Goal: Task Accomplishment & Management: Manage account settings

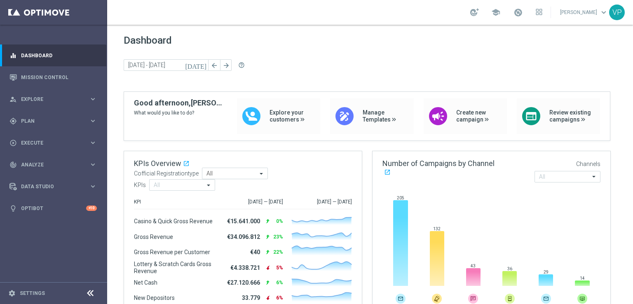
click at [75, 122] on span "Plan" at bounding box center [55, 121] width 68 height 5
click at [41, 173] on link "Streams" at bounding box center [53, 175] width 64 height 7
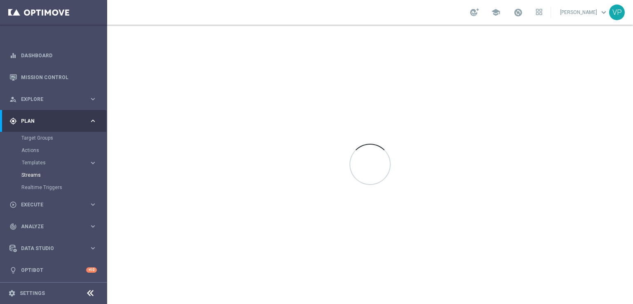
click at [45, 159] on button "Templates keyboard_arrow_right" at bounding box center [59, 162] width 76 height 7
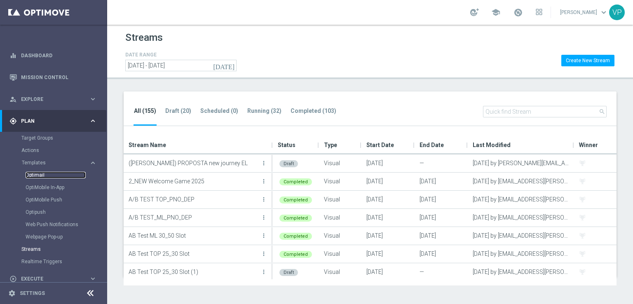
click at [44, 176] on link "Optimail" at bounding box center [56, 175] width 60 height 7
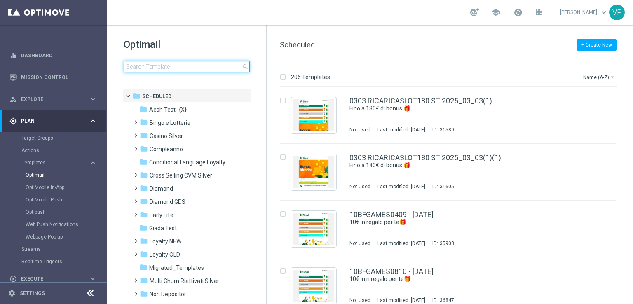
click at [185, 67] on input at bounding box center [187, 67] width 126 height 12
type input "d"
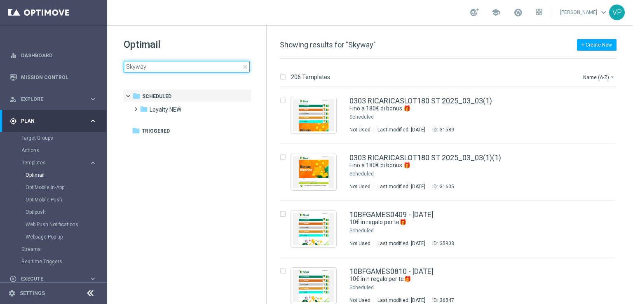
type input "Skyway"
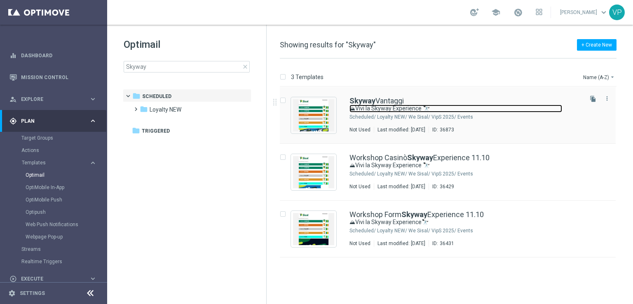
click at [519, 108] on link "⛰Vivi la Skyway Experience 🔭" at bounding box center [455, 109] width 213 height 8
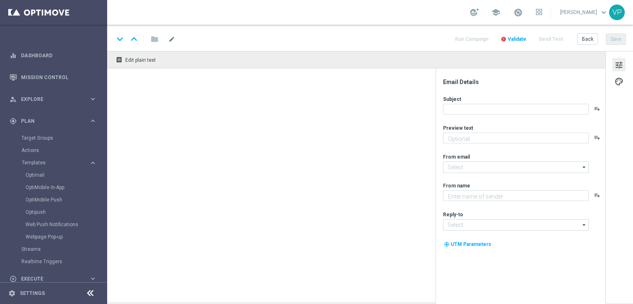
type textarea "Un’esperienza unica tra le vette e l’esclusività Sisal"
type input "[EMAIL_ADDRESS][DOMAIN_NAME]"
type textarea "Sisal"
type input "[EMAIL_ADDRESS][DOMAIN_NAME]"
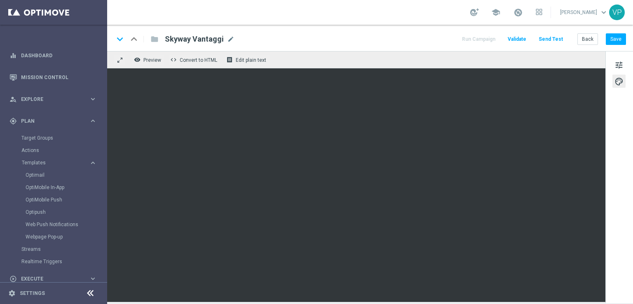
click at [621, 71] on div "tune palette" at bounding box center [619, 177] width 28 height 252
click at [622, 68] on span "tune" at bounding box center [618, 65] width 9 height 11
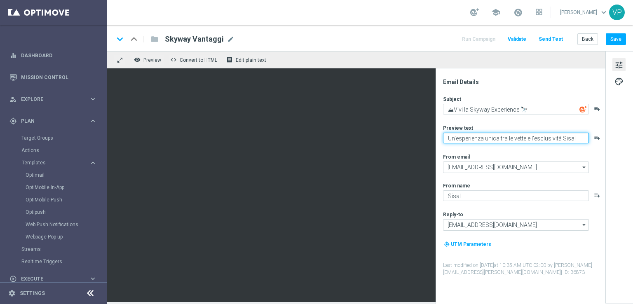
drag, startPoint x: 575, startPoint y: 137, endPoint x: 447, endPoint y: 132, distance: 128.6
click at [447, 132] on div "Preview text Un’esperienza unica tra le vette e l’esclusività Sisal playlist_add" at bounding box center [523, 133] width 161 height 19
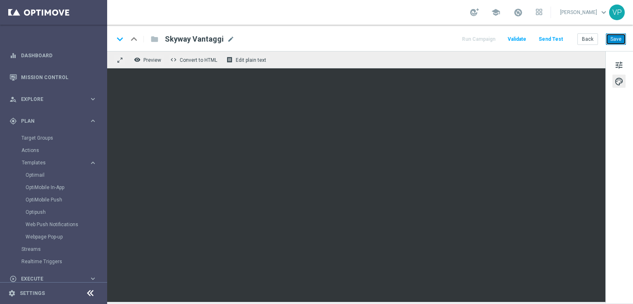
click at [612, 43] on button "Save" at bounding box center [615, 39] width 20 height 12
click at [619, 65] on span "tune" at bounding box center [618, 65] width 9 height 11
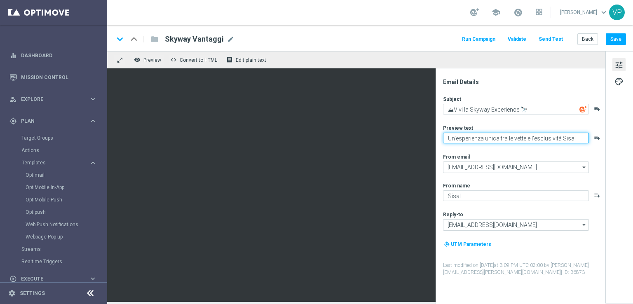
click at [577, 137] on textarea "Un’esperienza unica tra le vette e l’esclusività Sisal" at bounding box center [516, 138] width 146 height 11
drag, startPoint x: 511, startPoint y: 137, endPoint x: 462, endPoint y: 136, distance: 48.6
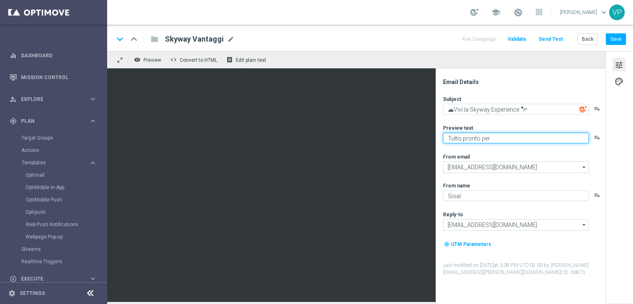
click at [462, 136] on textarea "Tutto pronto per" at bounding box center [516, 138] width 146 height 11
type textarea "T"
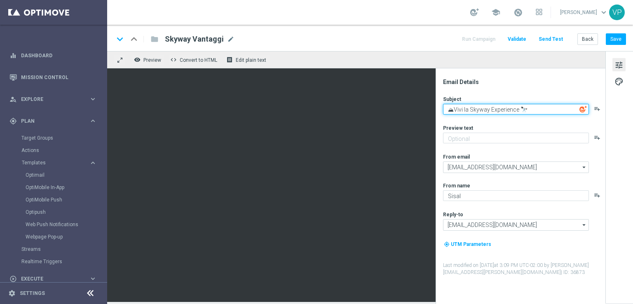
drag, startPoint x: 519, startPoint y: 108, endPoint x: 456, endPoint y: 105, distance: 63.1
click at [456, 105] on textarea "⛰Vivi la Skyway Experience 🔭" at bounding box center [516, 109] width 146 height 11
paste textarea "Skyway Experience: l’agenda del weekend"
click at [457, 107] on textarea "⛰VSkyway Experience: l’agenda del weekend🔭" at bounding box center [516, 109] width 146 height 11
type textarea "⛰Skyway Experience: l’agenda del weekend🔭"
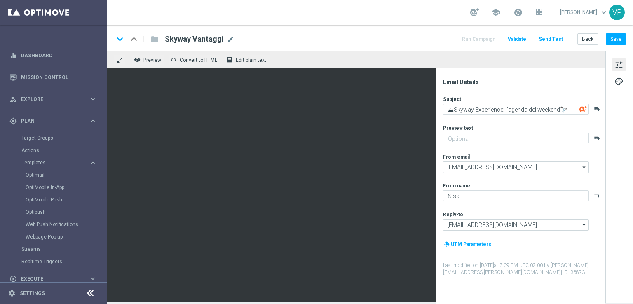
click at [531, 121] on div "Subject ⛰Skyway Experience: l’agenda del weekend🔭 playlist_add Preview text pla…" at bounding box center [523, 186] width 161 height 180
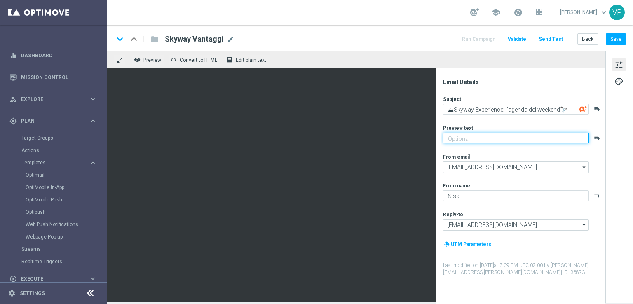
click at [529, 136] on textarea at bounding box center [516, 138] width 146 height 11
paste textarea "Tutti gli orari e le attività [PERSON_NAME] 11 ottobre"
type textarea "Tutti gli orari e le attività [PERSON_NAME] 11 ottobre"
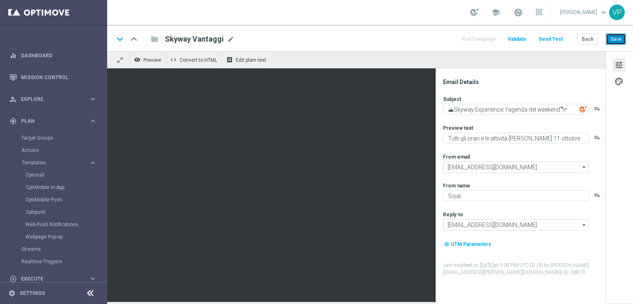
click at [615, 33] on button "Save" at bounding box center [615, 39] width 20 height 12
click at [549, 40] on button "Send Test" at bounding box center [550, 39] width 27 height 11
click at [554, 40] on button "Send Test" at bounding box center [550, 39] width 27 height 11
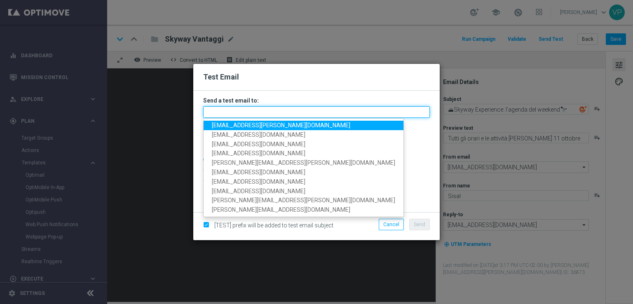
click at [360, 106] on input "text" at bounding box center [316, 112] width 227 height 12
paste input "[EMAIL_ADDRESS][DOMAIN_NAME]"
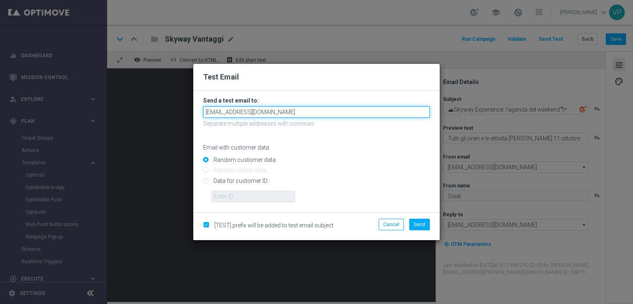
type input "[EMAIL_ADDRESS][DOMAIN_NAME]"
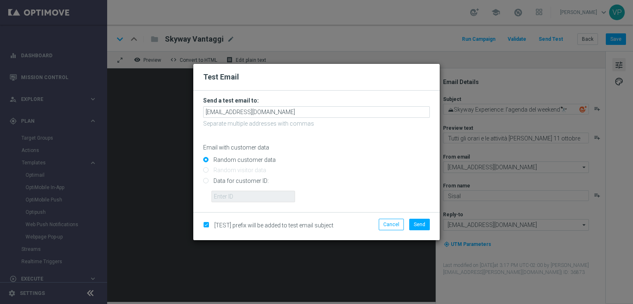
click at [238, 182] on input "Data for customer ID:" at bounding box center [316, 184] width 227 height 12
radio input "true"
click at [242, 203] on form "Send a test email to: [EMAIL_ADDRESS][DOMAIN_NAME] Separate multiple addresses …" at bounding box center [316, 151] width 246 height 121
click at [242, 200] on input "text" at bounding box center [253, 197] width 84 height 12
type input "3262295"
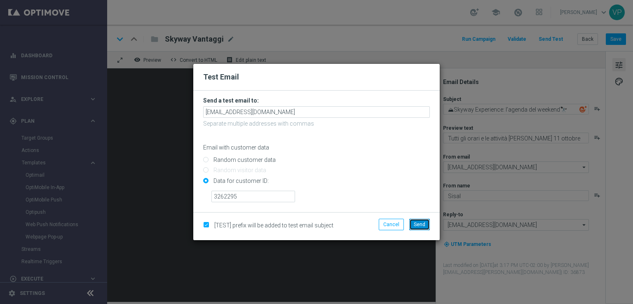
click at [415, 228] on button "Send" at bounding box center [419, 225] width 21 height 12
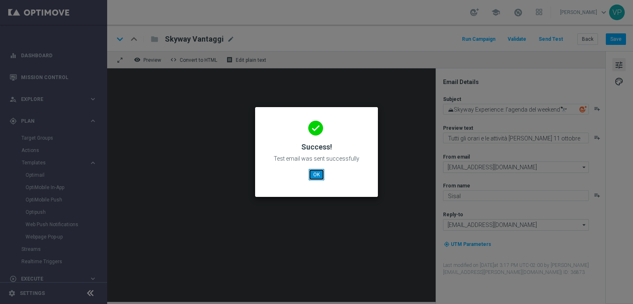
click at [315, 172] on button "OK" at bounding box center [316, 175] width 16 height 12
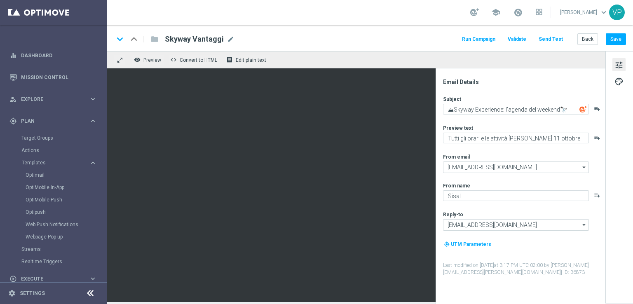
click at [550, 41] on button "Send Test" at bounding box center [550, 39] width 27 height 11
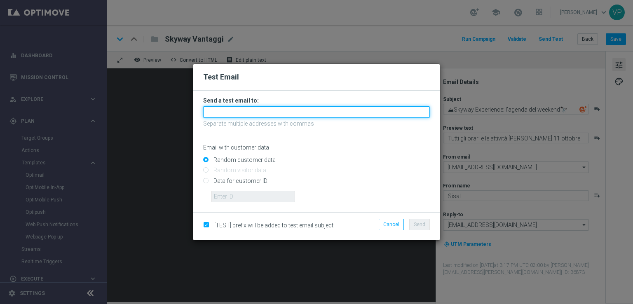
click at [356, 114] on input "text" at bounding box center [316, 112] width 227 height 12
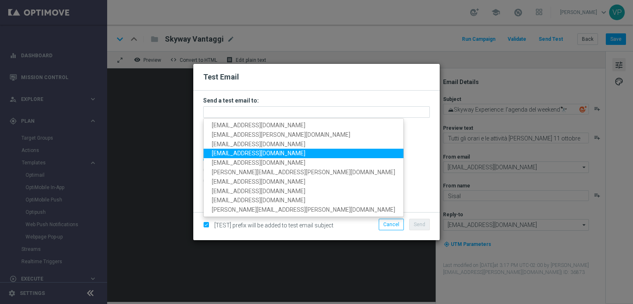
click at [236, 155] on span "[EMAIL_ADDRESS][DOMAIN_NAME]" at bounding box center [258, 153] width 93 height 7
type input "[EMAIL_ADDRESS][DOMAIN_NAME]"
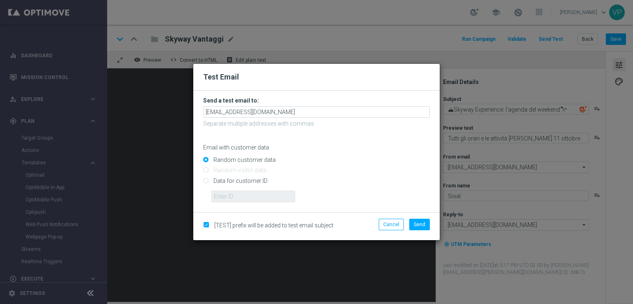
click at [235, 180] on input "Data for customer ID:" at bounding box center [316, 184] width 227 height 12
radio input "true"
click at [244, 201] on input "text" at bounding box center [253, 197] width 84 height 12
type input "3832155"
click at [429, 221] on button "Send" at bounding box center [419, 225] width 21 height 12
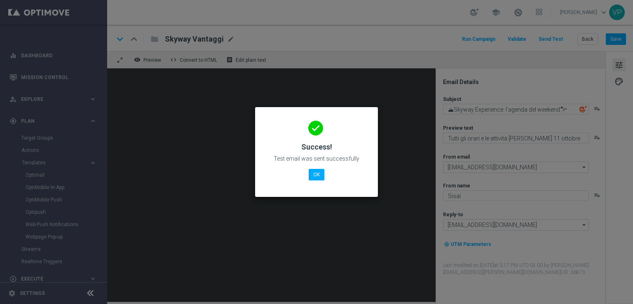
click at [417, 266] on modal-container "done Success! Test email was sent successfully OK" at bounding box center [316, 152] width 633 height 304
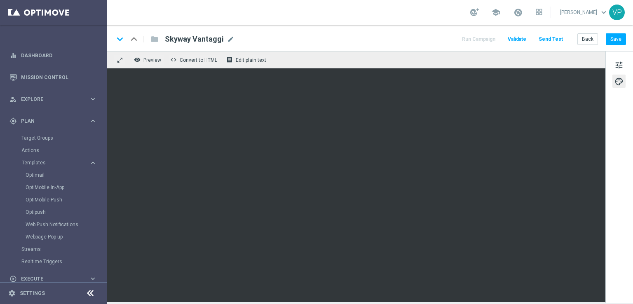
click at [547, 38] on button "Send Test" at bounding box center [550, 39] width 27 height 11
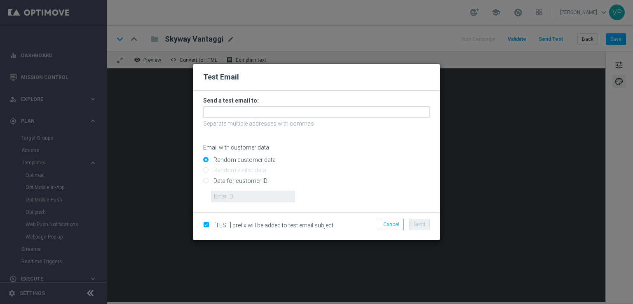
click at [361, 104] on form "Send a test email to: Separate multiple addresses with commas Email with custom…" at bounding box center [316, 149] width 227 height 105
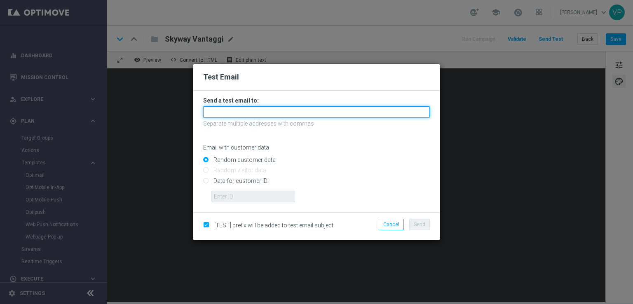
click at [362, 107] on input "text" at bounding box center [316, 112] width 227 height 12
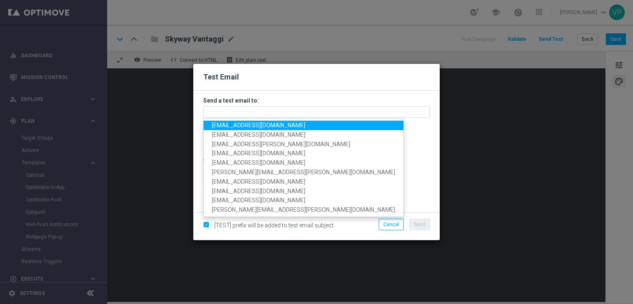
click at [227, 124] on span "[EMAIL_ADDRESS][DOMAIN_NAME]" at bounding box center [258, 125] width 93 height 7
type input "[EMAIL_ADDRESS][DOMAIN_NAME]"
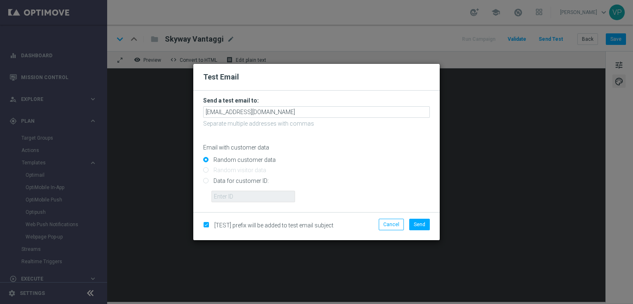
click at [241, 183] on input "Data for customer ID:" at bounding box center [316, 184] width 227 height 12
radio input "true"
click at [252, 195] on input "text" at bounding box center [253, 197] width 84 height 12
type input "3262295"
click at [424, 222] on span "Send" at bounding box center [420, 225] width 12 height 6
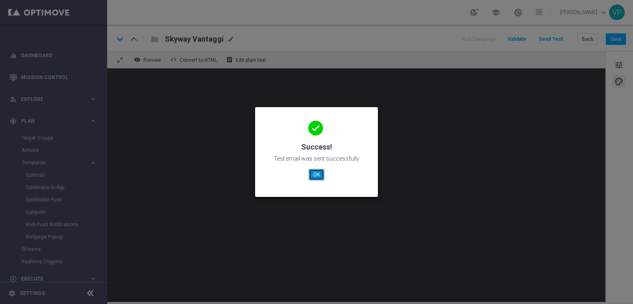
click at [316, 171] on button "OK" at bounding box center [316, 175] width 16 height 12
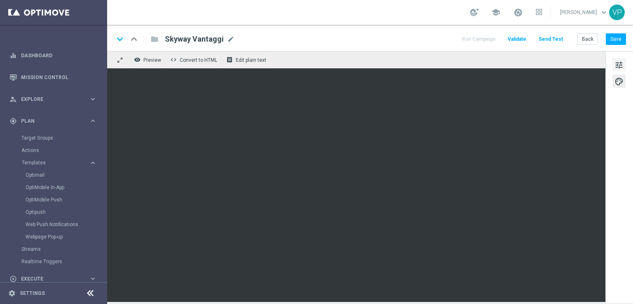
click at [623, 62] on span "tune" at bounding box center [618, 65] width 9 height 11
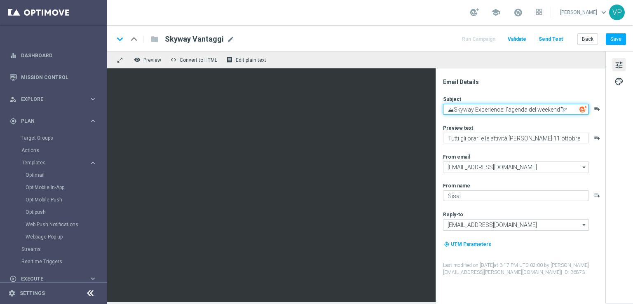
click at [557, 109] on textarea "⛰Skyway Experience: l’agenda del weekend🔭" at bounding box center [516, 109] width 146 height 11
type textarea "⛰Skyway Experience: l’agenda 🔭"
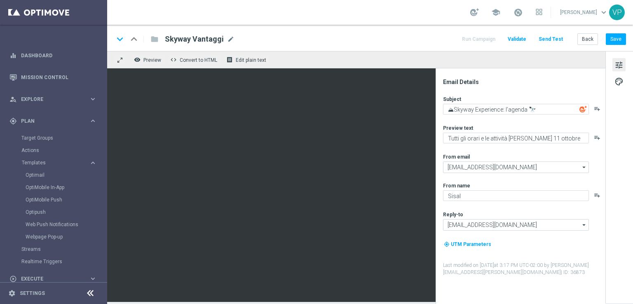
click at [632, 42] on div "keyboard_arrow_down keyboard_arrow_up folder Skyway Vantaggi Skyway Vantaggi mo…" at bounding box center [370, 38] width 526 height 26
click at [618, 40] on button "Save" at bounding box center [615, 39] width 20 height 12
click at [544, 38] on button "Send Test" at bounding box center [550, 39] width 27 height 11
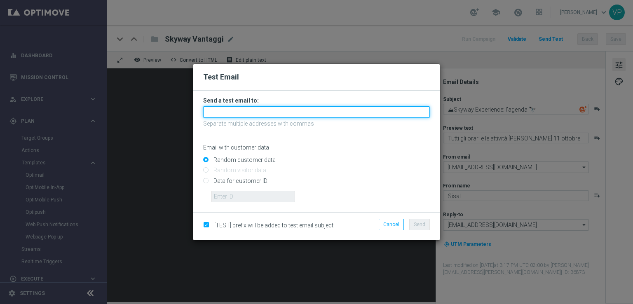
click at [365, 115] on input "text" at bounding box center [316, 112] width 227 height 12
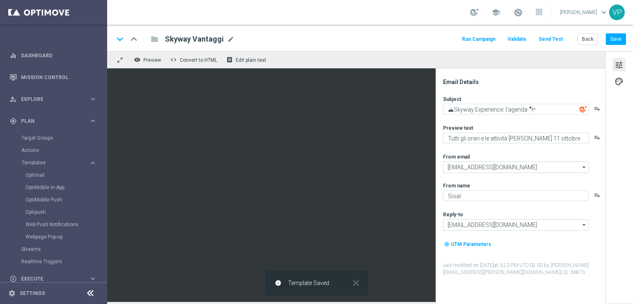
click at [557, 40] on button "Send Test" at bounding box center [550, 39] width 27 height 11
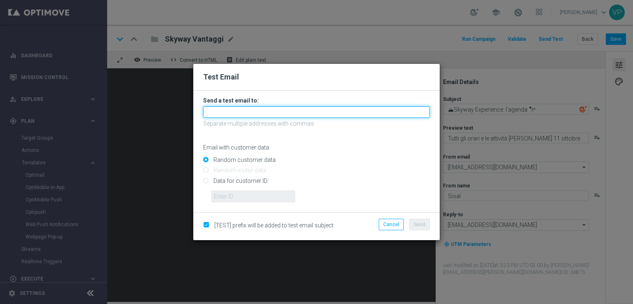
click at [246, 112] on input "text" at bounding box center [316, 112] width 227 height 12
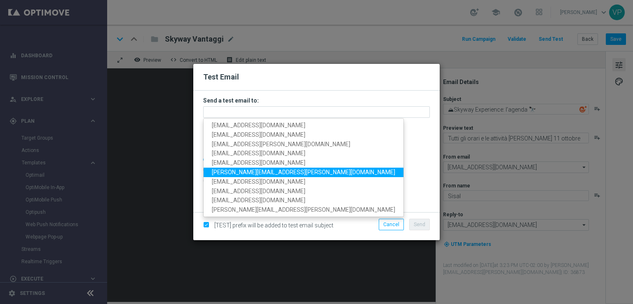
click at [265, 173] on span "[PERSON_NAME][EMAIL_ADDRESS][PERSON_NAME][DOMAIN_NAME]" at bounding box center [303, 172] width 183 height 7
type input "[PERSON_NAME][EMAIL_ADDRESS][PERSON_NAME][DOMAIN_NAME]"
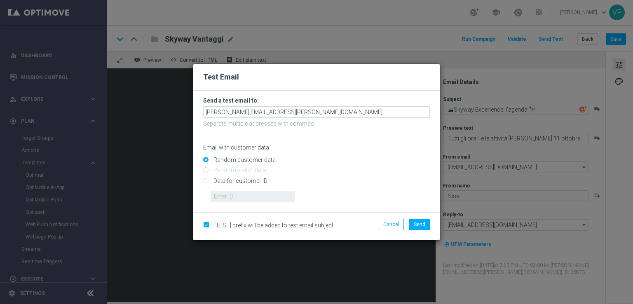
click at [244, 185] on input "Data for customer ID:" at bounding box center [316, 184] width 227 height 12
radio input "true"
click at [250, 196] on input "text" at bounding box center [253, 197] width 84 height 12
type input "3832155"
click at [420, 225] on span "Send" at bounding box center [420, 225] width 12 height 6
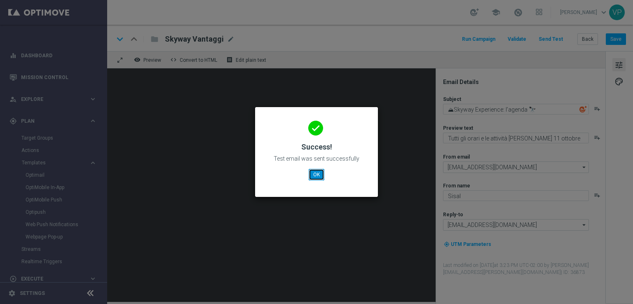
click at [311, 178] on button "OK" at bounding box center [316, 175] width 16 height 12
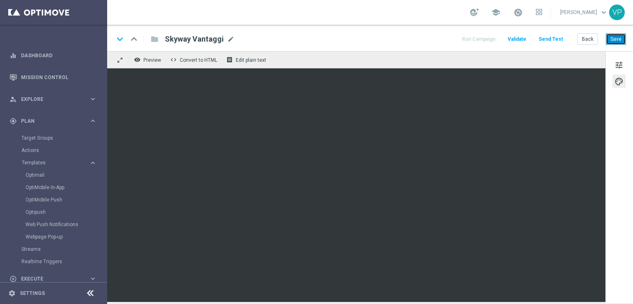
click at [625, 41] on button "Save" at bounding box center [615, 39] width 20 height 12
click at [560, 39] on button "Send Test" at bounding box center [550, 39] width 27 height 11
click at [557, 37] on button "Send Test" at bounding box center [550, 39] width 27 height 11
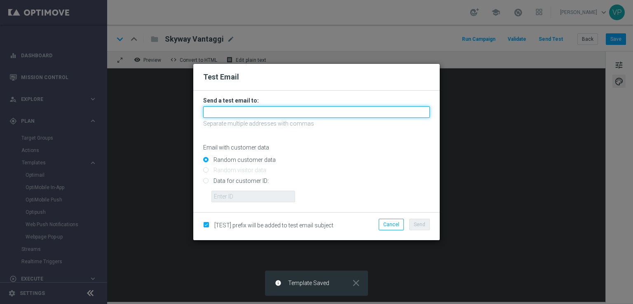
click at [304, 111] on input "text" at bounding box center [316, 112] width 227 height 12
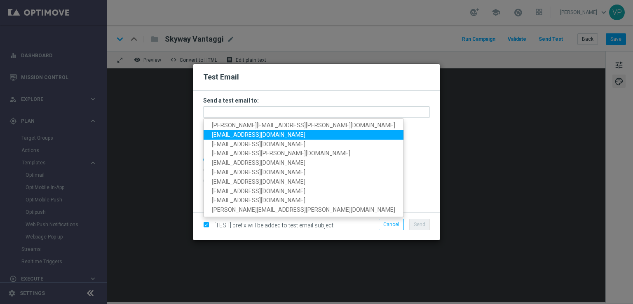
click at [219, 133] on span "[EMAIL_ADDRESS][DOMAIN_NAME]" at bounding box center [258, 134] width 93 height 7
type input "[EMAIL_ADDRESS][DOMAIN_NAME]"
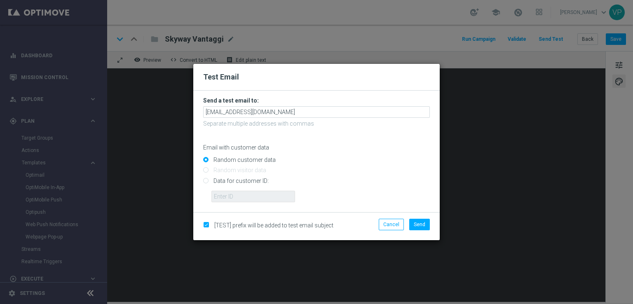
click at [241, 180] on input "Data for customer ID:" at bounding box center [316, 184] width 227 height 12
radio input "true"
click at [249, 195] on input "text" at bounding box center [253, 197] width 84 height 12
type input "3832155"
click at [204, 226] on input "checkbox" at bounding box center [205, 225] width 5 height 5
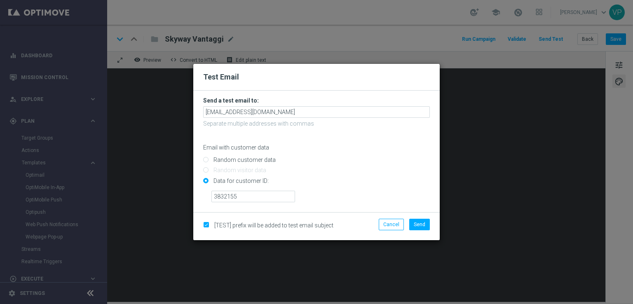
checkbox input "false"
click at [414, 221] on button "Send" at bounding box center [419, 225] width 21 height 12
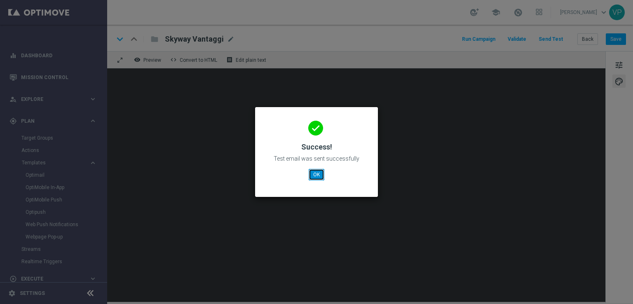
click at [315, 171] on button "OK" at bounding box center [316, 175] width 16 height 12
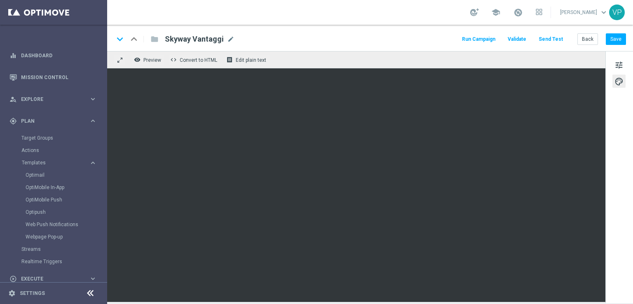
click at [564, 37] on button "Send Test" at bounding box center [550, 39] width 27 height 11
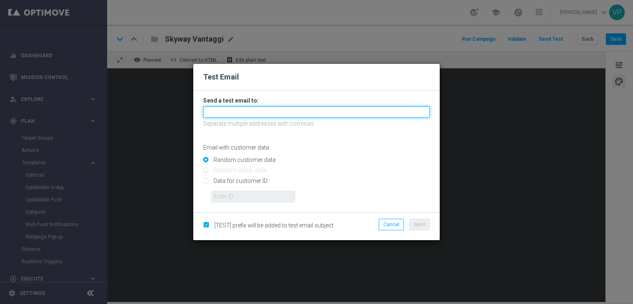
click at [333, 109] on input "text" at bounding box center [316, 112] width 227 height 12
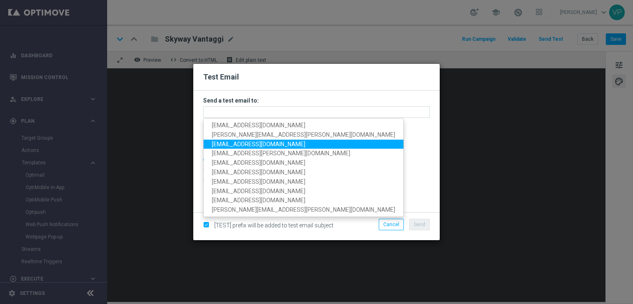
click at [227, 145] on span "[EMAIL_ADDRESS][DOMAIN_NAME]" at bounding box center [258, 143] width 93 height 7
type input "[EMAIL_ADDRESS][DOMAIN_NAME]"
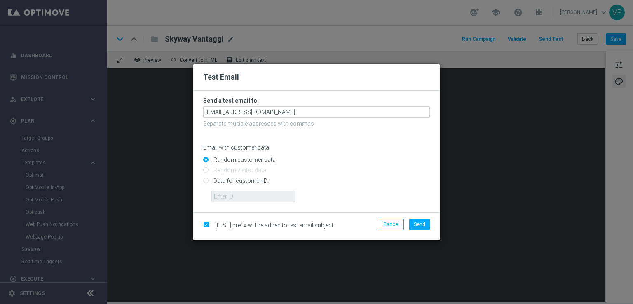
click at [234, 184] on input "Data for customer ID:" at bounding box center [316, 184] width 227 height 12
radio input "true"
click at [236, 193] on input "text" at bounding box center [253, 197] width 84 height 12
type input "3832155"
click at [318, 225] on span "[TEST] prefix will be added to test email subject" at bounding box center [273, 225] width 119 height 7
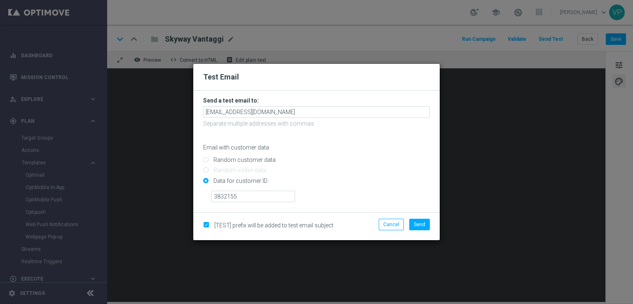
click at [209, 225] on div "[TEST] prefix will be added to test email subject" at bounding box center [276, 225] width 147 height 7
click at [208, 224] on input "checkbox" at bounding box center [205, 225] width 5 height 5
checkbox input "false"
click at [421, 225] on span "Send" at bounding box center [420, 225] width 12 height 6
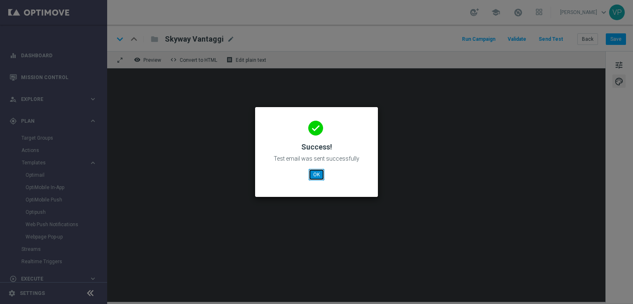
click at [315, 173] on button "OK" at bounding box center [316, 175] width 16 height 12
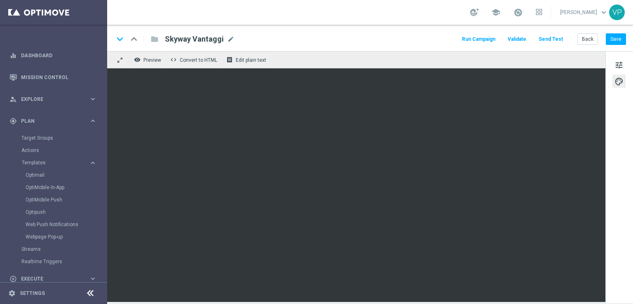
click at [557, 36] on button "Send Test" at bounding box center [550, 39] width 27 height 11
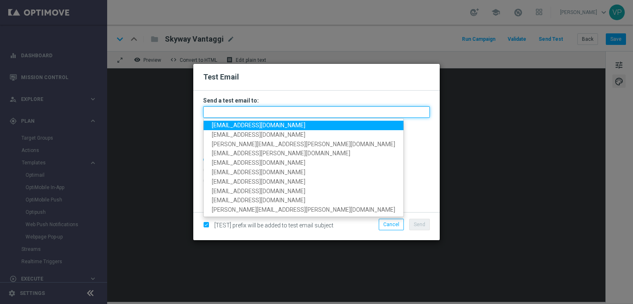
click at [264, 114] on input "text" at bounding box center [316, 112] width 227 height 12
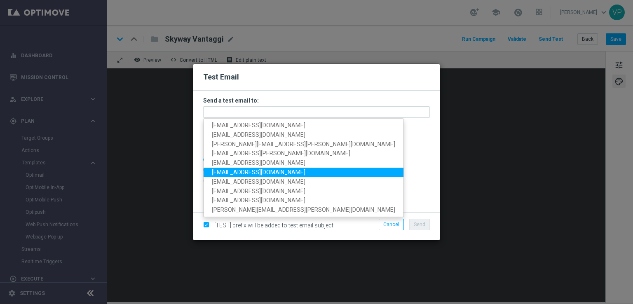
click at [262, 175] on span "[EMAIL_ADDRESS][DOMAIN_NAME]" at bounding box center [258, 172] width 93 height 7
type input "[EMAIL_ADDRESS][DOMAIN_NAME]"
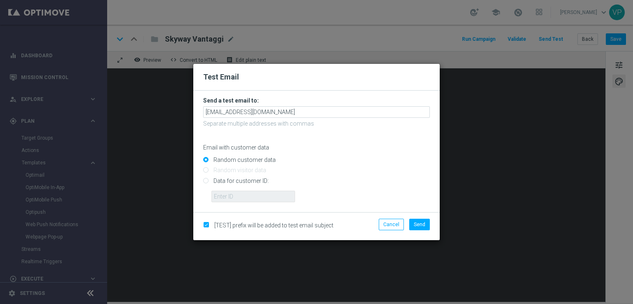
click at [253, 185] on input "Data for customer ID:" at bounding box center [316, 184] width 227 height 12
radio input "true"
click at [259, 197] on input "text" at bounding box center [253, 197] width 84 height 12
type input "3832155"
click at [390, 228] on button "Cancel" at bounding box center [390, 225] width 25 height 12
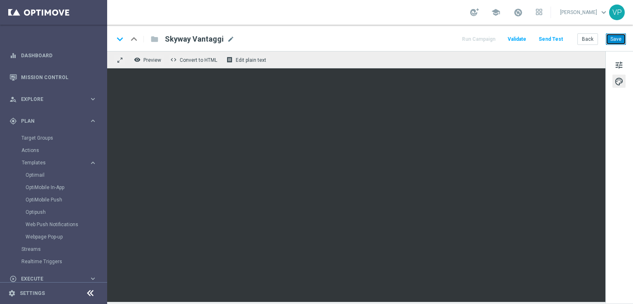
click at [617, 36] on button "Save" at bounding box center [615, 39] width 20 height 12
click at [547, 39] on button "Send Test" at bounding box center [550, 39] width 27 height 11
click at [548, 39] on button "Send Test" at bounding box center [550, 39] width 27 height 11
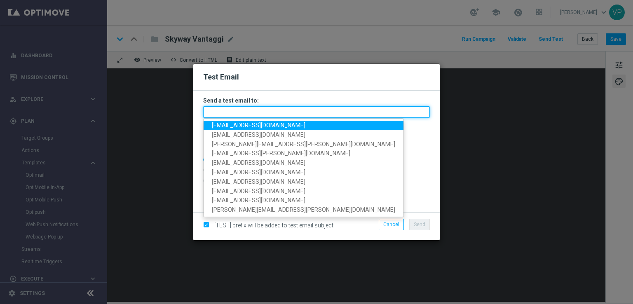
click at [341, 109] on input "text" at bounding box center [316, 112] width 227 height 12
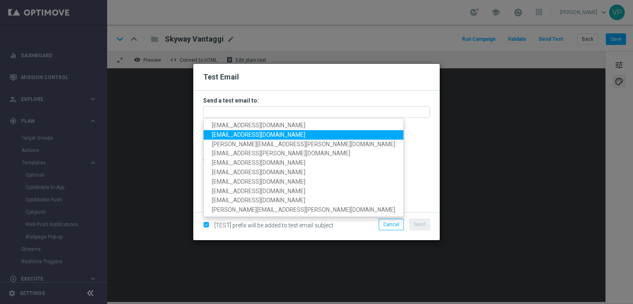
click at [222, 136] on span "[EMAIL_ADDRESS][DOMAIN_NAME]" at bounding box center [258, 134] width 93 height 7
type input "[EMAIL_ADDRESS][DOMAIN_NAME]"
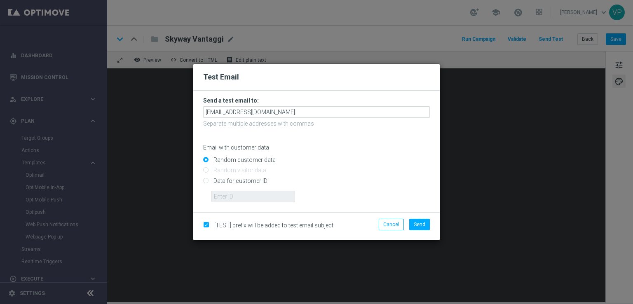
click at [255, 182] on input "Data for customer ID:" at bounding box center [316, 184] width 227 height 12
radio input "true"
click at [262, 197] on input "text" at bounding box center [253, 197] width 84 height 12
type input "914911"
click at [208, 223] on input "checkbox" at bounding box center [205, 225] width 5 height 5
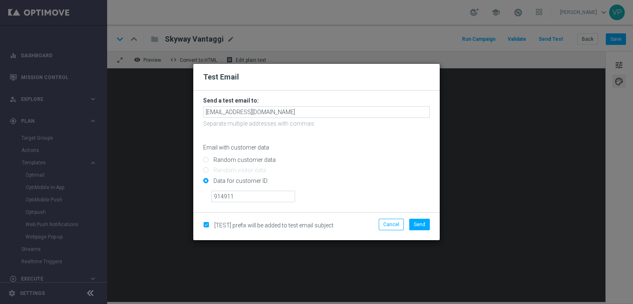
checkbox input "false"
click at [413, 223] on button "Send" at bounding box center [419, 225] width 21 height 12
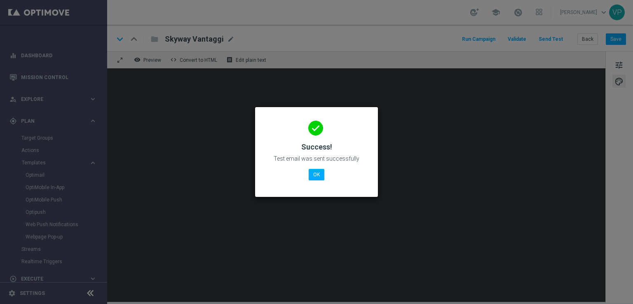
click at [179, 205] on modal-container "done Success! Test email was sent successfully OK" at bounding box center [316, 152] width 633 height 304
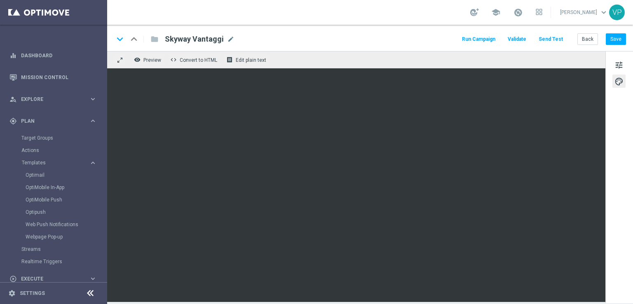
click at [565, 39] on div "Run Campaign Validate Send Test Back Save" at bounding box center [542, 39] width 165 height 11
click at [556, 39] on button "Send Test" at bounding box center [550, 39] width 27 height 11
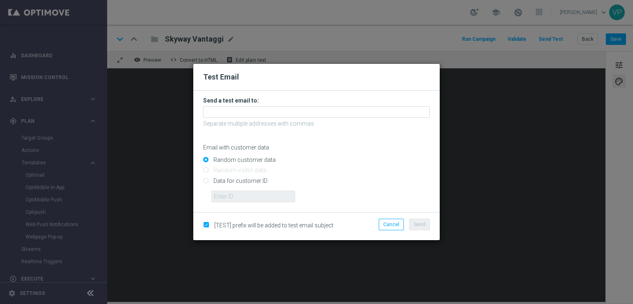
click at [219, 230] on div "[TEST] prefix will be added to test email subject" at bounding box center [276, 226] width 159 height 9
click at [208, 226] on input "checkbox" at bounding box center [205, 225] width 5 height 5
checkbox input "false"
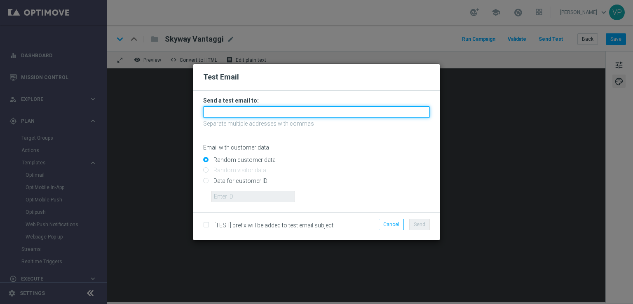
click at [266, 112] on input "text" at bounding box center [316, 112] width 227 height 12
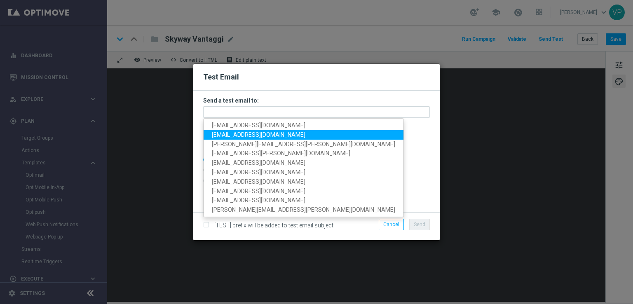
click at [231, 131] on span "[EMAIL_ADDRESS][DOMAIN_NAME]" at bounding box center [258, 134] width 93 height 7
type input "[EMAIL_ADDRESS][DOMAIN_NAME]"
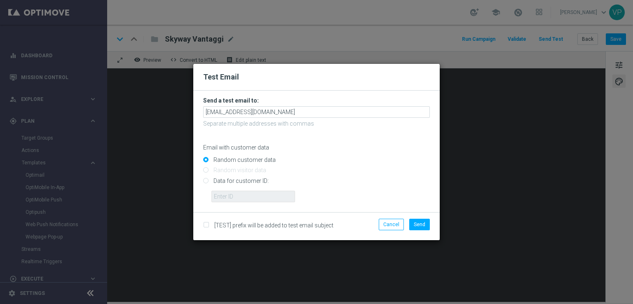
click at [240, 181] on input "Data for customer ID:" at bounding box center [316, 184] width 227 height 12
radio input "true"
click at [248, 196] on input "text" at bounding box center [253, 197] width 84 height 12
type input "3832155"
click at [416, 222] on span "Send" at bounding box center [420, 225] width 12 height 6
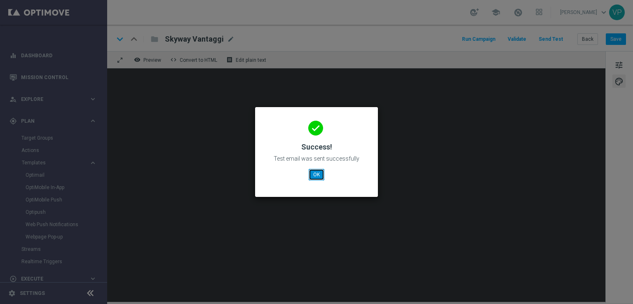
click at [317, 175] on button "OK" at bounding box center [316, 175] width 16 height 12
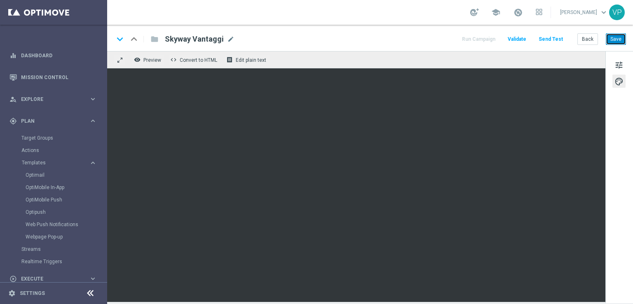
click at [621, 38] on button "Save" at bounding box center [615, 39] width 20 height 12
click at [551, 38] on button "Send Test" at bounding box center [550, 39] width 27 height 11
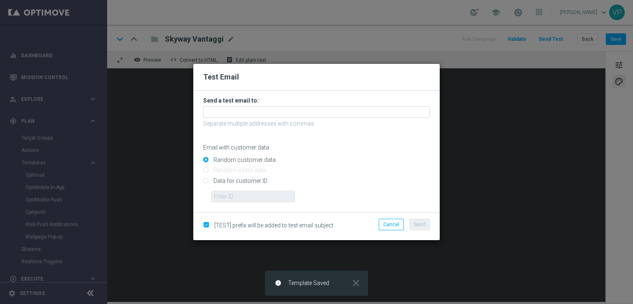
click at [220, 229] on div "[TEST] prefix will be added to test email subject" at bounding box center [276, 226] width 159 height 9
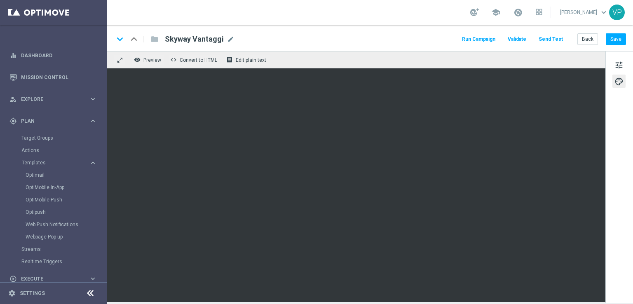
click at [554, 40] on button "Send Test" at bounding box center [550, 39] width 27 height 11
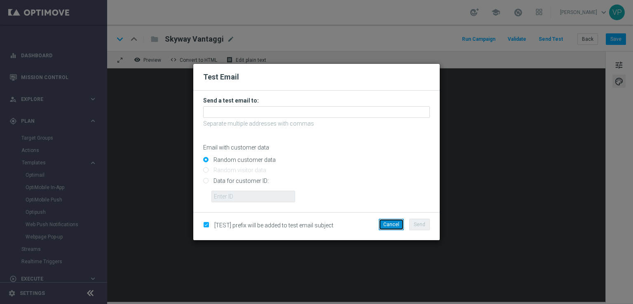
click at [390, 228] on button "Cancel" at bounding box center [390, 225] width 25 height 12
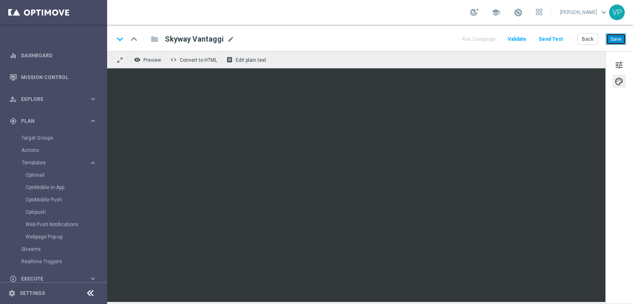
click at [610, 42] on button "Save" at bounding box center [615, 39] width 20 height 12
click at [615, 43] on button "Save" at bounding box center [615, 39] width 20 height 12
click at [544, 39] on button "Send Test" at bounding box center [550, 39] width 27 height 11
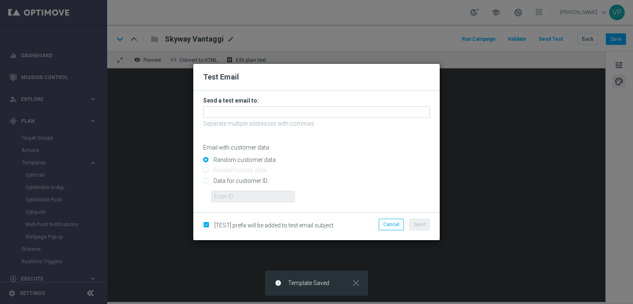
click at [287, 106] on div at bounding box center [316, 112] width 227 height 12
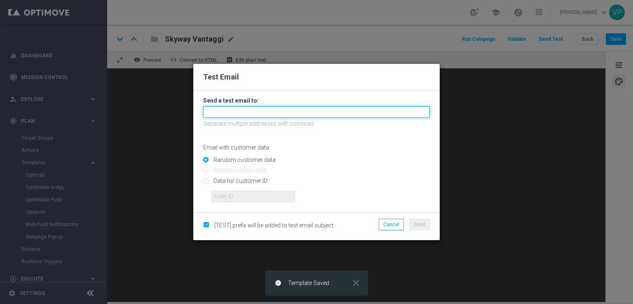
click at [266, 115] on input "text" at bounding box center [316, 112] width 227 height 12
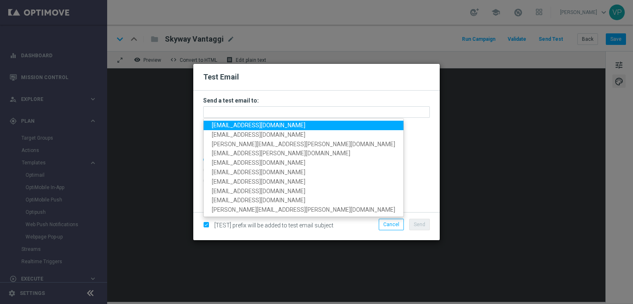
click at [220, 127] on span "[EMAIL_ADDRESS][DOMAIN_NAME]" at bounding box center [258, 125] width 93 height 7
type input "[EMAIL_ADDRESS][DOMAIN_NAME]"
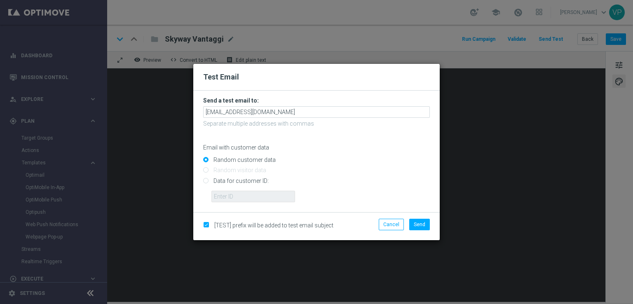
click at [208, 182] on input "Data for customer ID:" at bounding box center [316, 184] width 227 height 12
radio input "true"
click at [236, 204] on form "Send a test email to: [EMAIL_ADDRESS][DOMAIN_NAME] Separate multiple addresses …" at bounding box center [316, 151] width 246 height 121
click at [239, 199] on input "text" at bounding box center [253, 197] width 84 height 12
type input "3262295"
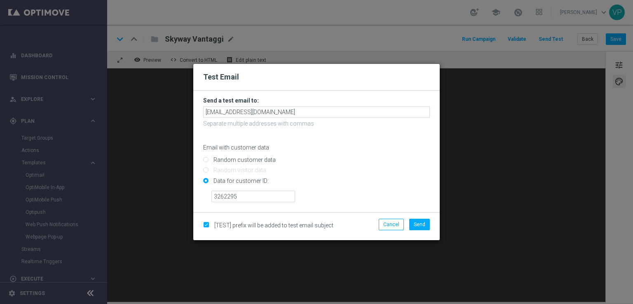
click at [207, 224] on input "checkbox" at bounding box center [205, 225] width 5 height 5
checkbox input "false"
click at [420, 228] on button "Send" at bounding box center [419, 225] width 21 height 12
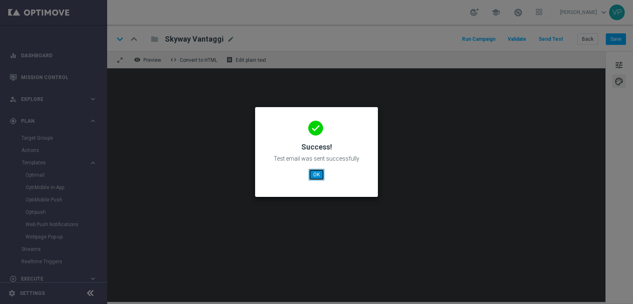
click at [311, 178] on button "OK" at bounding box center [316, 175] width 16 height 12
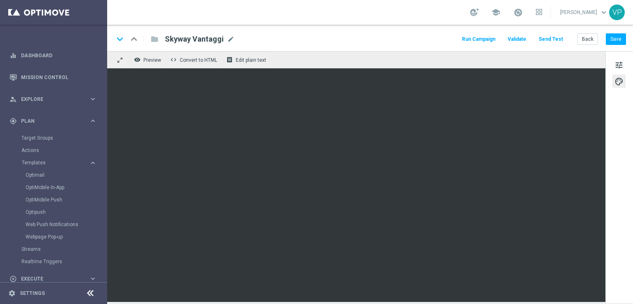
click at [542, 39] on button "Send Test" at bounding box center [550, 39] width 27 height 11
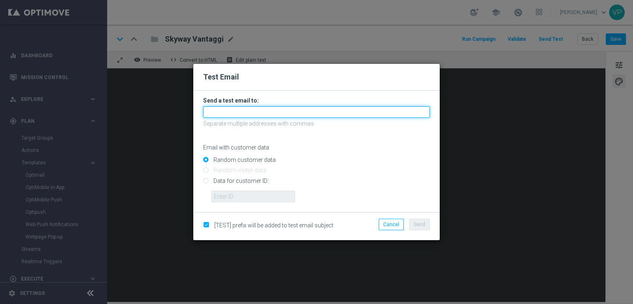
click at [339, 115] on input "text" at bounding box center [316, 112] width 227 height 12
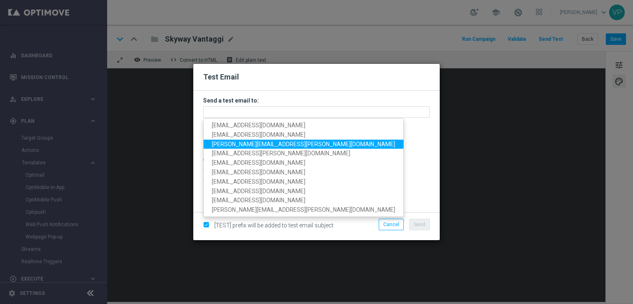
click at [224, 145] on span "[PERSON_NAME][EMAIL_ADDRESS][PERSON_NAME][DOMAIN_NAME]" at bounding box center [303, 143] width 183 height 7
type input "[PERSON_NAME][EMAIL_ADDRESS][PERSON_NAME][DOMAIN_NAME]"
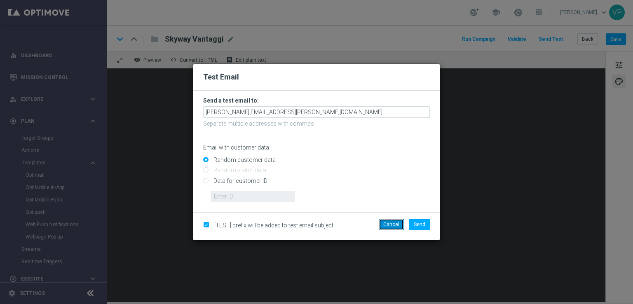
click at [386, 225] on button "Cancel" at bounding box center [390, 225] width 25 height 12
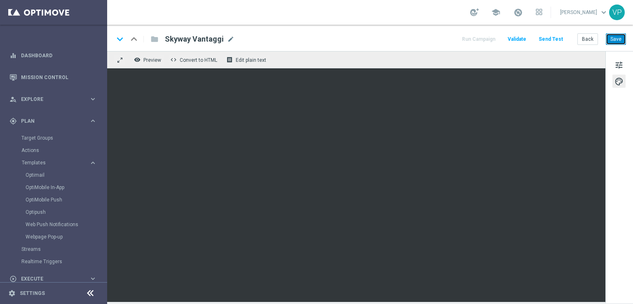
click at [621, 38] on button "Save" at bounding box center [615, 39] width 20 height 12
click at [614, 35] on button "Save" at bounding box center [615, 39] width 20 height 12
click at [552, 39] on button "Send Test" at bounding box center [550, 39] width 27 height 11
click at [548, 37] on button "Send Test" at bounding box center [550, 39] width 27 height 11
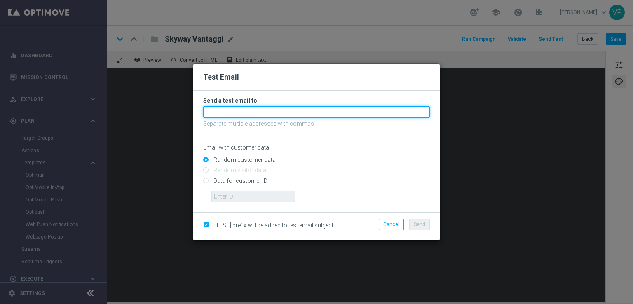
click at [343, 116] on input "text" at bounding box center [316, 112] width 227 height 12
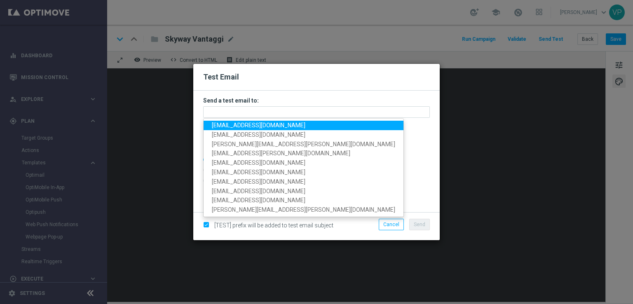
click at [229, 127] on span "[EMAIL_ADDRESS][DOMAIN_NAME]" at bounding box center [258, 125] width 93 height 7
type input "[EMAIL_ADDRESS][DOMAIN_NAME]"
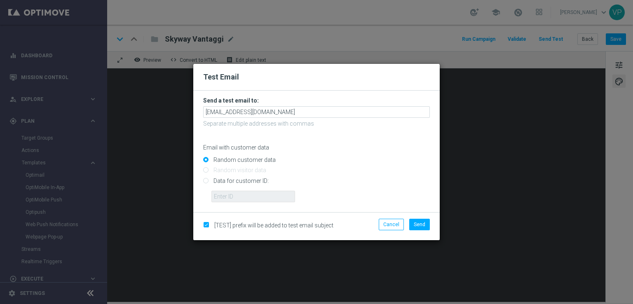
click at [227, 183] on input "Data for customer ID:" at bounding box center [316, 184] width 227 height 12
radio input "true"
click at [243, 197] on input "text" at bounding box center [253, 197] width 84 height 12
type input "3262295"
click at [204, 224] on input "checkbox" at bounding box center [205, 225] width 5 height 5
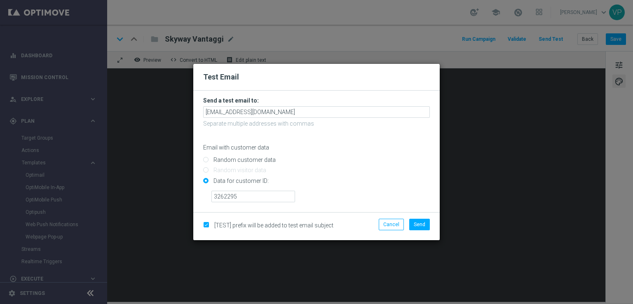
checkbox input "false"
click at [423, 225] on span "Send" at bounding box center [420, 225] width 12 height 6
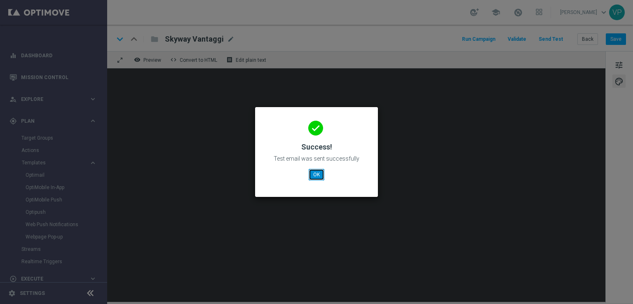
click at [321, 171] on button "OK" at bounding box center [316, 175] width 16 height 12
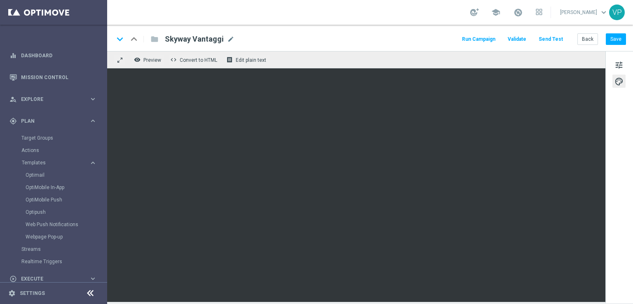
click at [552, 40] on button "Send Test" at bounding box center [550, 39] width 27 height 11
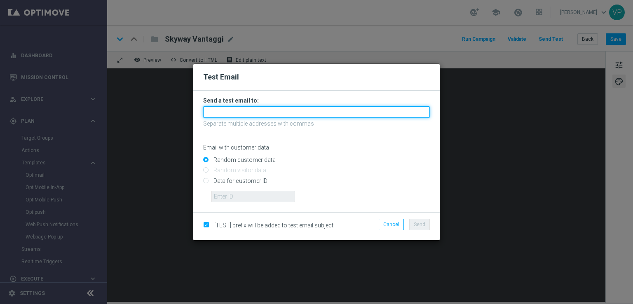
click at [256, 111] on input "text" at bounding box center [316, 112] width 227 height 12
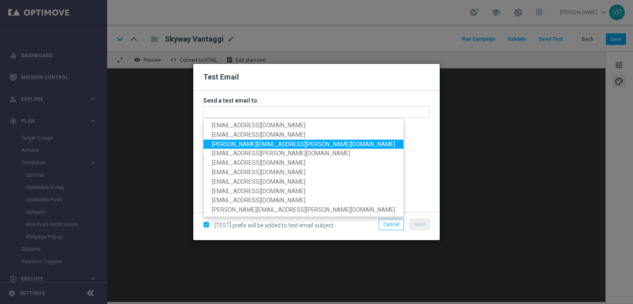
click at [222, 141] on span "[PERSON_NAME][EMAIL_ADDRESS][PERSON_NAME][DOMAIN_NAME]" at bounding box center [303, 143] width 183 height 7
type input "[PERSON_NAME][EMAIL_ADDRESS][PERSON_NAME][DOMAIN_NAME]"
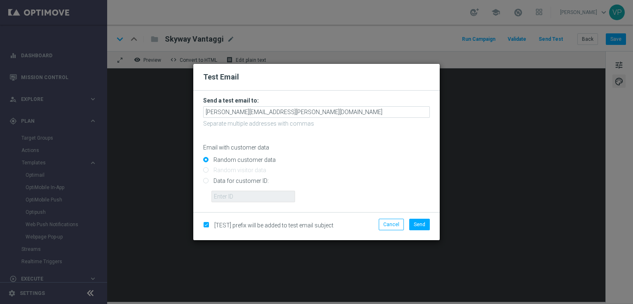
click at [234, 179] on input "Data for customer ID:" at bounding box center [316, 184] width 227 height 12
radio input "true"
click at [247, 197] on input "text" at bounding box center [253, 197] width 84 height 12
type input "3262295"
click at [244, 223] on span "[TEST] prefix will be added to test email subject" at bounding box center [273, 225] width 119 height 7
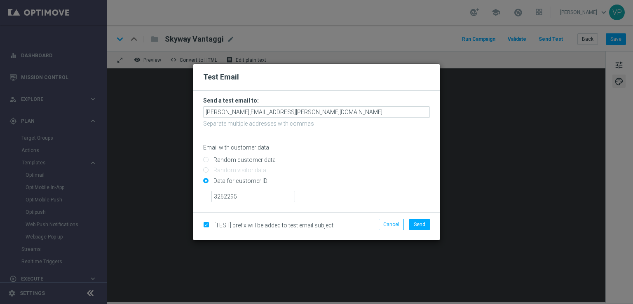
click at [206, 224] on input "checkbox" at bounding box center [205, 225] width 5 height 5
checkbox input "false"
click at [425, 222] on span "Send" at bounding box center [420, 225] width 12 height 6
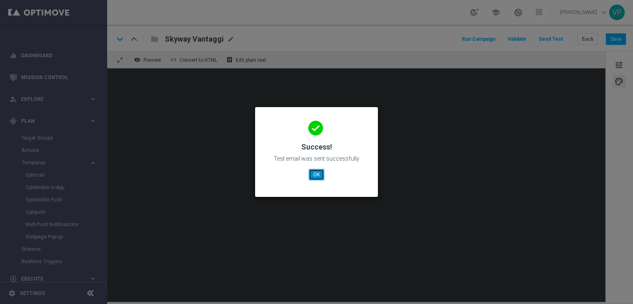
click at [317, 171] on button "OK" at bounding box center [316, 175] width 16 height 12
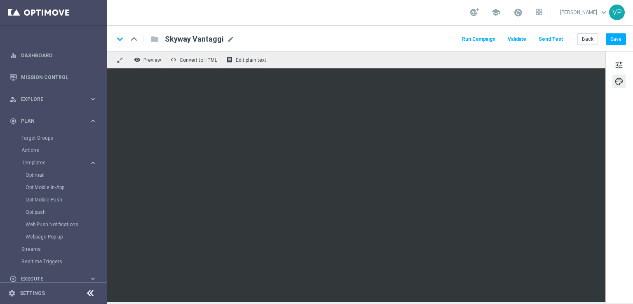
click at [550, 35] on button "Send Test" at bounding box center [550, 39] width 27 height 11
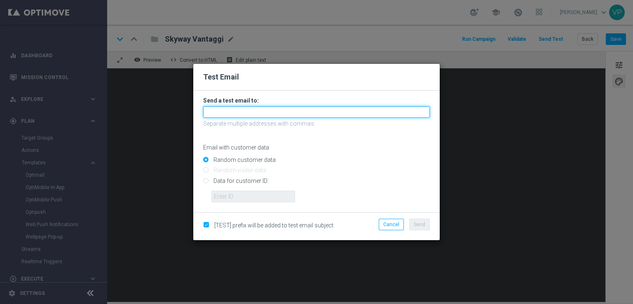
click at [270, 107] on input "text" at bounding box center [316, 112] width 227 height 12
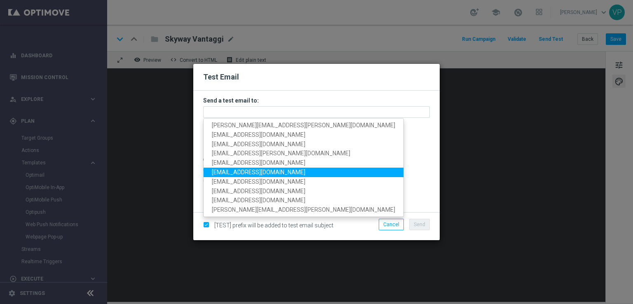
click at [278, 173] on span "[EMAIL_ADDRESS][DOMAIN_NAME]" at bounding box center [258, 172] width 93 height 7
type input "[EMAIL_ADDRESS][DOMAIN_NAME]"
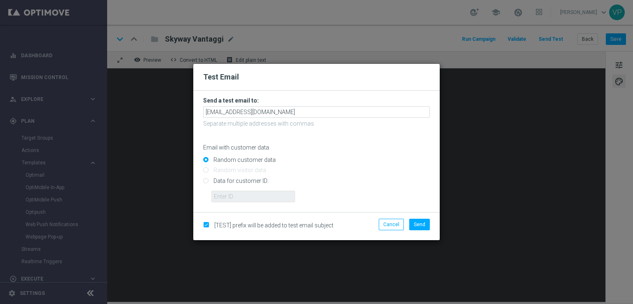
click at [234, 188] on input "Data for customer ID:" at bounding box center [316, 184] width 227 height 12
radio input "true"
click at [251, 196] on input "text" at bounding box center [253, 197] width 84 height 12
type input "3262295"
click at [208, 226] on input "checkbox" at bounding box center [205, 225] width 5 height 5
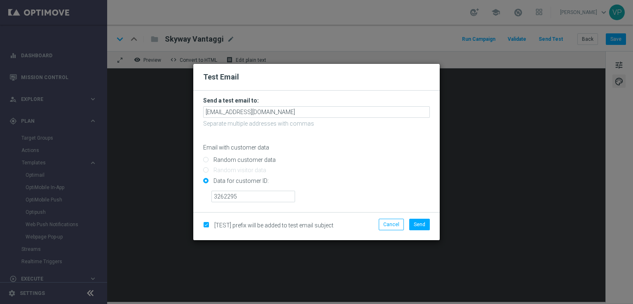
checkbox input "false"
click at [418, 220] on button "Send" at bounding box center [419, 225] width 21 height 12
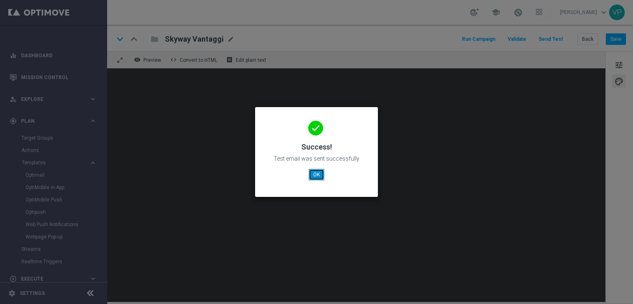
click at [318, 175] on button "OK" at bounding box center [316, 175] width 16 height 12
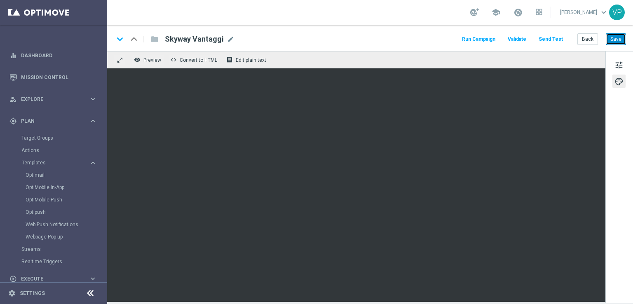
click at [624, 41] on button "Save" at bounding box center [615, 39] width 20 height 12
click at [521, 11] on span at bounding box center [517, 12] width 9 height 9
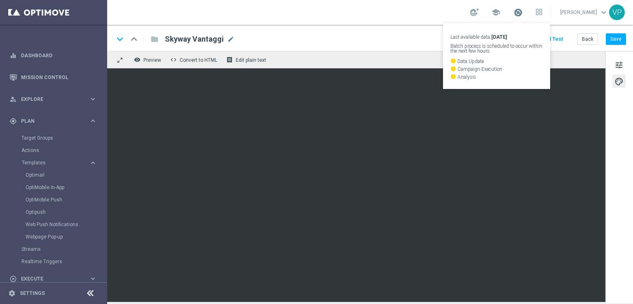
click at [521, 11] on span at bounding box center [517, 12] width 9 height 9
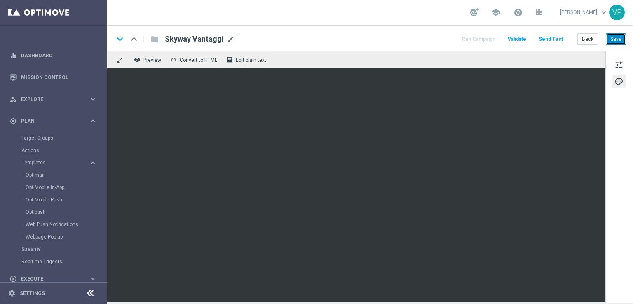
click at [622, 35] on button "Save" at bounding box center [615, 39] width 20 height 12
click at [616, 36] on button "Save" at bounding box center [615, 39] width 20 height 12
click at [619, 40] on button "Save" at bounding box center [615, 39] width 20 height 12
click at [587, 41] on button "Back" at bounding box center [587, 39] width 21 height 12
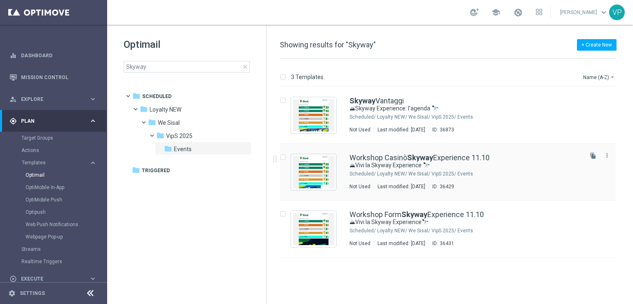
click at [527, 171] on div "Loyalty NEW/ We Sisal/ VipS 2025/ Events" at bounding box center [479, 174] width 204 height 7
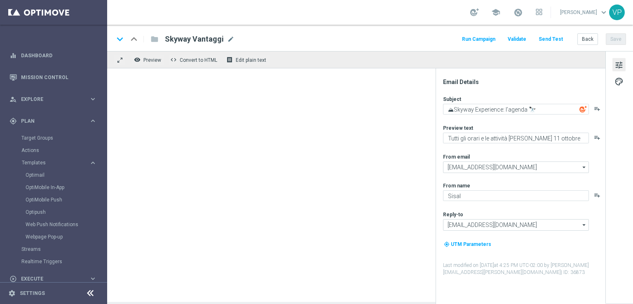
type textarea "⛰Vivi la Skyway Experience 🔭"
type textarea "Un’esperienza unica tra le vette e l’esclusività Sisal"
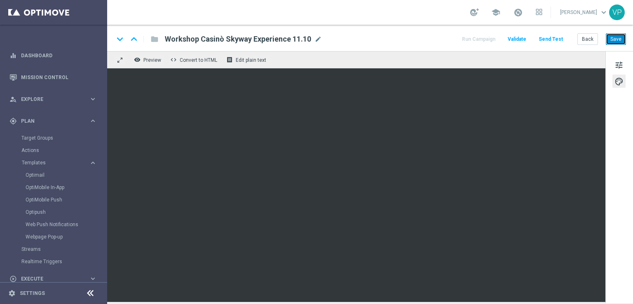
click at [619, 34] on button "Save" at bounding box center [615, 39] width 20 height 12
click at [548, 40] on button "Send Test" at bounding box center [550, 39] width 27 height 11
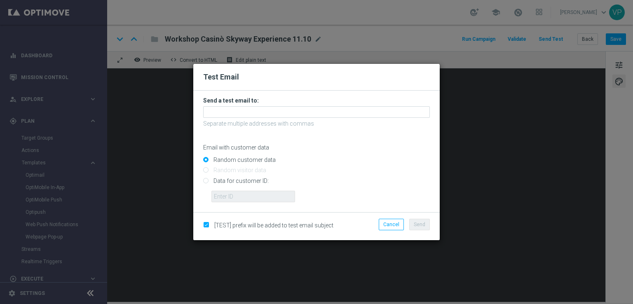
click at [237, 183] on input "Data for customer ID:" at bounding box center [316, 184] width 227 height 12
radio input "true"
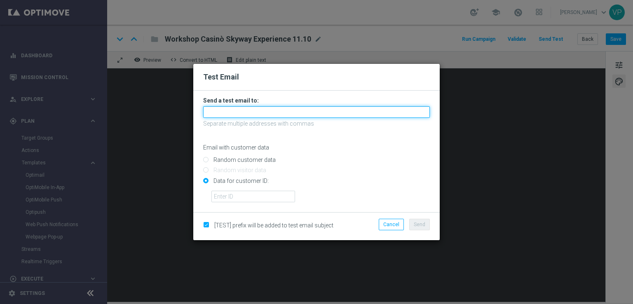
click at [259, 108] on input "text" at bounding box center [316, 112] width 227 height 12
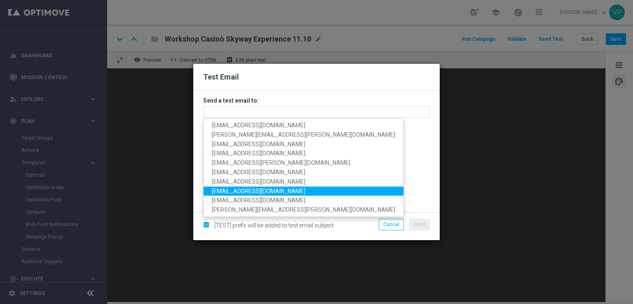
click at [348, 180] on input "Data for customer ID:" at bounding box center [316, 184] width 227 height 12
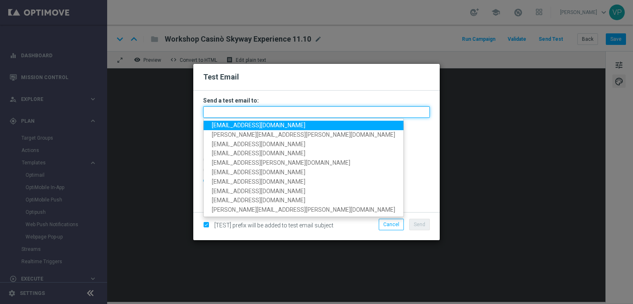
click at [274, 114] on input "text" at bounding box center [316, 112] width 227 height 12
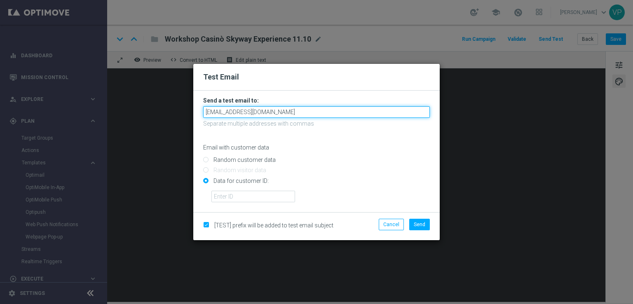
type input "[EMAIL_ADDRESS][DOMAIN_NAME]"
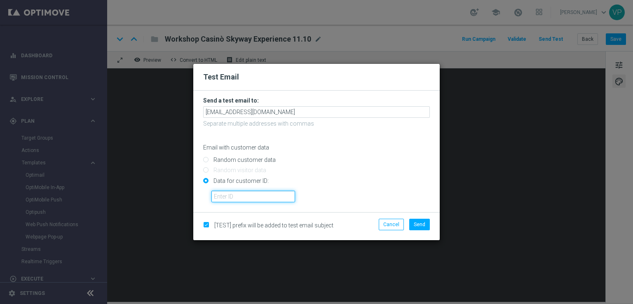
click at [259, 197] on input "text" at bounding box center [253, 197] width 84 height 12
paste input "1561160"
type input "1561160"
click at [422, 223] on span "Send" at bounding box center [420, 225] width 12 height 6
click at [427, 224] on button "Send" at bounding box center [419, 225] width 21 height 12
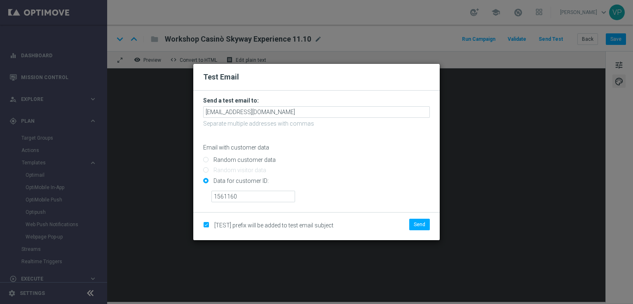
click at [211, 224] on label "[TEST] prefix will be added to test email subject" at bounding box center [272, 225] width 122 height 7
click at [321, 106] on div "[EMAIL_ADDRESS][DOMAIN_NAME]" at bounding box center [316, 112] width 227 height 12
click at [204, 226] on input "checkbox" at bounding box center [205, 225] width 5 height 5
checkbox input "false"
click at [420, 224] on span "Send" at bounding box center [420, 225] width 12 height 6
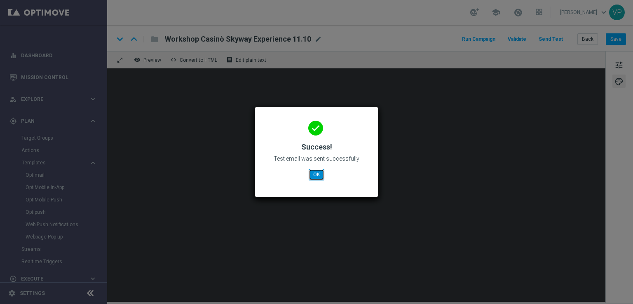
click at [320, 179] on button "OK" at bounding box center [316, 175] width 16 height 12
click at [321, 175] on button "OK" at bounding box center [316, 175] width 16 height 12
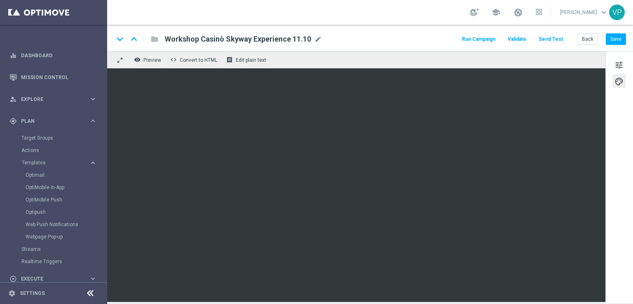
click at [562, 37] on button "Send Test" at bounding box center [550, 39] width 27 height 11
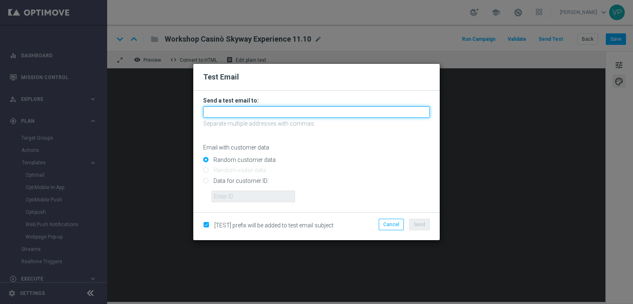
click at [327, 111] on input "text" at bounding box center [316, 112] width 227 height 12
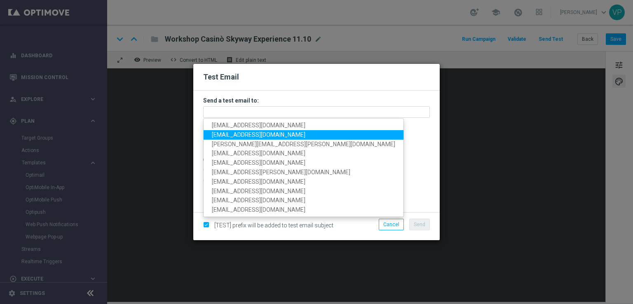
click at [228, 136] on span "[EMAIL_ADDRESS][DOMAIN_NAME]" at bounding box center [258, 134] width 93 height 7
type input "[EMAIL_ADDRESS][DOMAIN_NAME]"
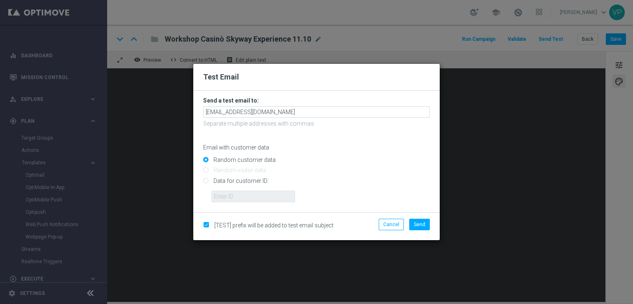
click at [229, 182] on input "Data for customer ID:" at bounding box center [316, 184] width 227 height 12
radio input "true"
click at [237, 199] on input "text" at bounding box center [253, 197] width 84 height 12
type input "3262295"
click at [211, 223] on label "[TEST] prefix will be added to test email subject" at bounding box center [272, 225] width 122 height 7
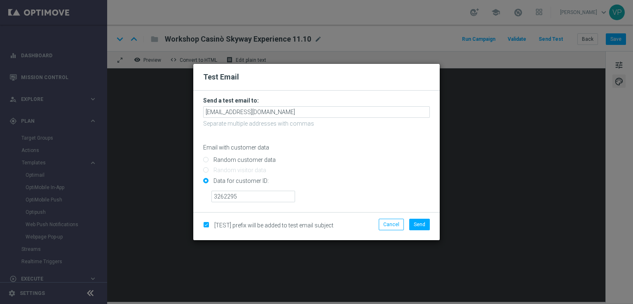
click at [204, 223] on input "checkbox" at bounding box center [205, 225] width 5 height 5
checkbox input "false"
click at [397, 226] on button "Cancel" at bounding box center [390, 225] width 25 height 12
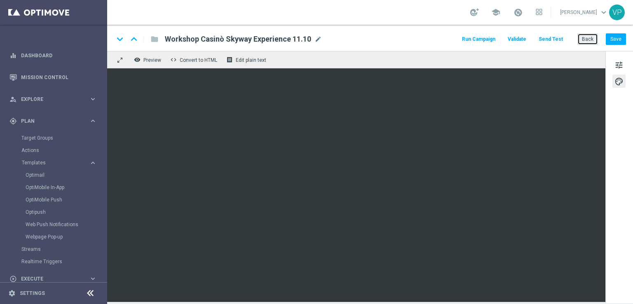
click at [585, 41] on button "Back" at bounding box center [587, 39] width 21 height 12
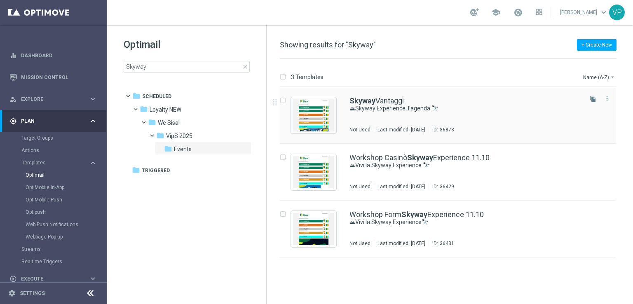
click at [500, 120] on div "Skyway Vantaggi ⛰Skyway Experience: l’agenda 🔭 Not Used Last modified: [DATE] I…" at bounding box center [464, 115] width 231 height 36
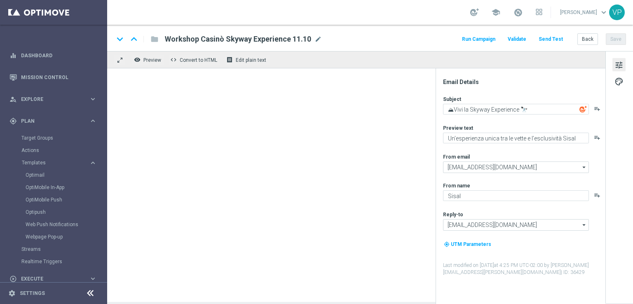
type textarea "⛰Skyway Experience: l’agenda 🔭"
type textarea "Tutti gli orari e le attività [PERSON_NAME] 11 ottobre"
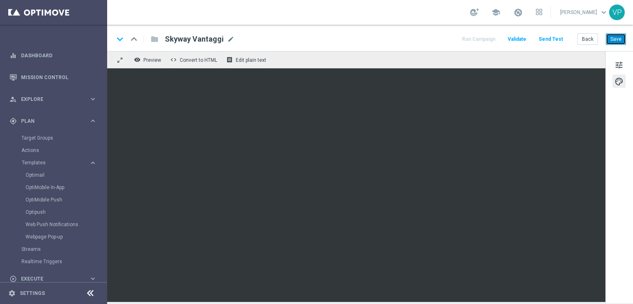
click at [613, 40] on button "Save" at bounding box center [615, 39] width 20 height 12
click at [621, 43] on button "Save" at bounding box center [615, 39] width 20 height 12
click at [549, 38] on button "Send Test" at bounding box center [550, 39] width 27 height 11
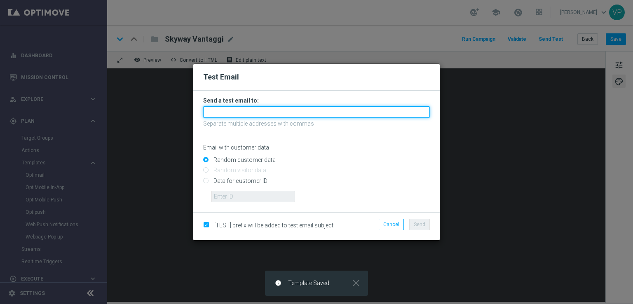
click at [267, 109] on input "text" at bounding box center [316, 112] width 227 height 12
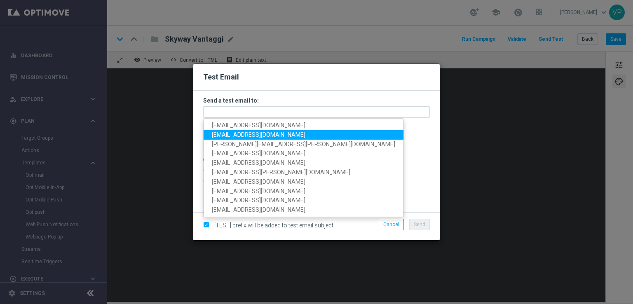
click at [236, 135] on span "[EMAIL_ADDRESS][DOMAIN_NAME]" at bounding box center [258, 134] width 93 height 7
type input "[EMAIL_ADDRESS][DOMAIN_NAME]"
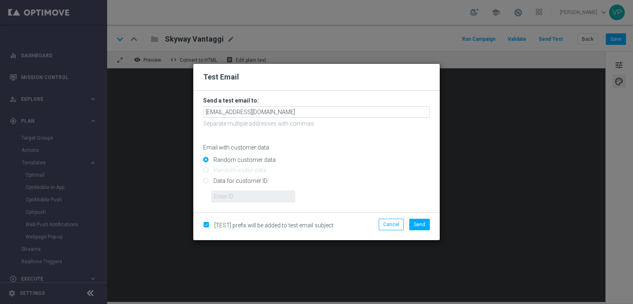
click at [231, 182] on input "Data for customer ID:" at bounding box center [316, 184] width 227 height 12
radio input "true"
click at [242, 202] on input "text" at bounding box center [253, 197] width 84 height 12
type input "3832155"
click at [207, 226] on input "checkbox" at bounding box center [205, 225] width 5 height 5
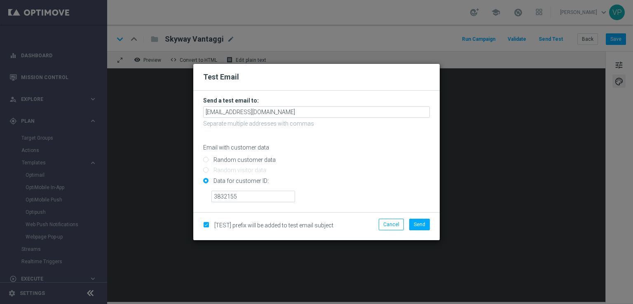
checkbox input "false"
click at [422, 222] on span "Send" at bounding box center [420, 225] width 12 height 6
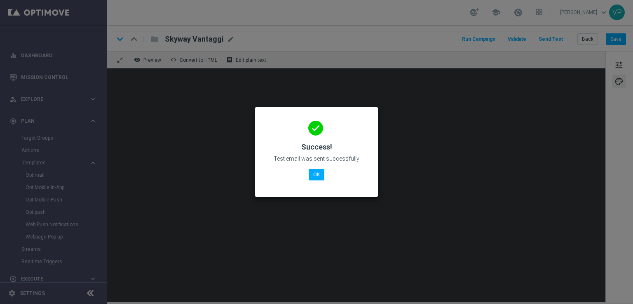
click at [370, 255] on modal-container "done Success! Test email was sent successfully OK" at bounding box center [316, 152] width 633 height 304
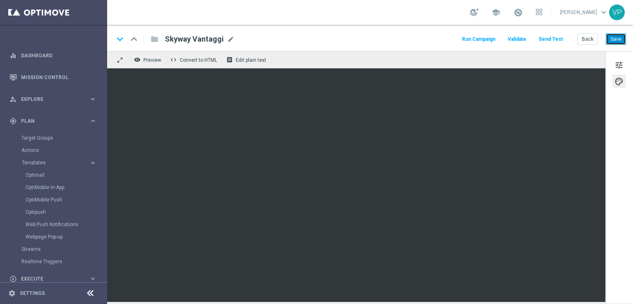
click at [617, 43] on button "Save" at bounding box center [615, 39] width 20 height 12
click at [555, 37] on button "Send Test" at bounding box center [550, 39] width 27 height 11
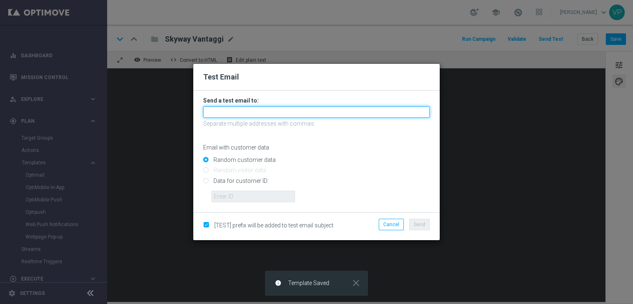
click at [348, 112] on input "text" at bounding box center [316, 112] width 227 height 12
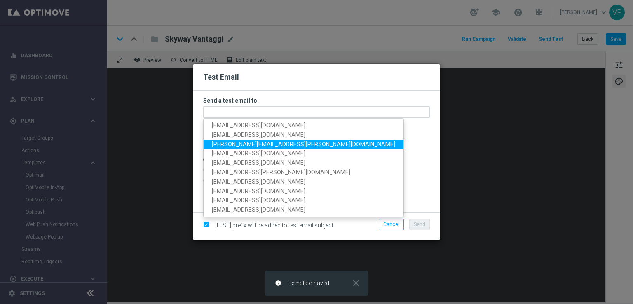
click at [227, 142] on span "[PERSON_NAME][EMAIL_ADDRESS][PERSON_NAME][DOMAIN_NAME]" at bounding box center [303, 143] width 183 height 7
type input "[PERSON_NAME][EMAIL_ADDRESS][PERSON_NAME][DOMAIN_NAME]"
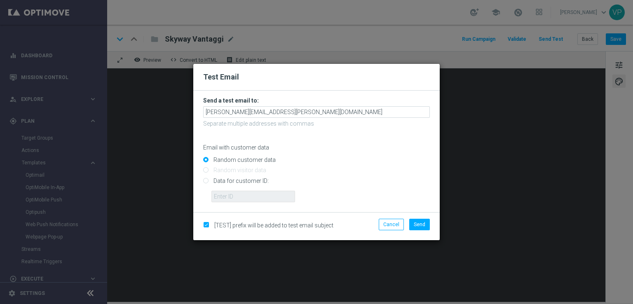
click at [237, 182] on input "Data for customer ID:" at bounding box center [316, 184] width 227 height 12
radio input "true"
click at [250, 196] on input "text" at bounding box center [253, 197] width 84 height 12
type input "3262295"
click at [210, 221] on div "[TEST] prefix will be added to test email subject Cancel Send" at bounding box center [316, 226] width 239 height 15
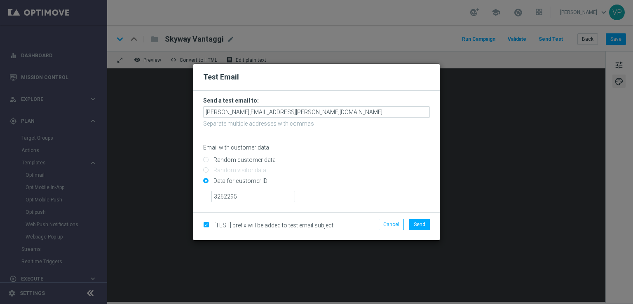
click at [204, 227] on input "checkbox" at bounding box center [205, 225] width 5 height 5
checkbox input "false"
drag, startPoint x: 418, startPoint y: 221, endPoint x: 412, endPoint y: 218, distance: 7.4
click at [412, 218] on div "[TEST] prefix will be added to test email subject Cancel Send" at bounding box center [316, 226] width 246 height 28
click at [422, 225] on span "Send" at bounding box center [420, 225] width 12 height 6
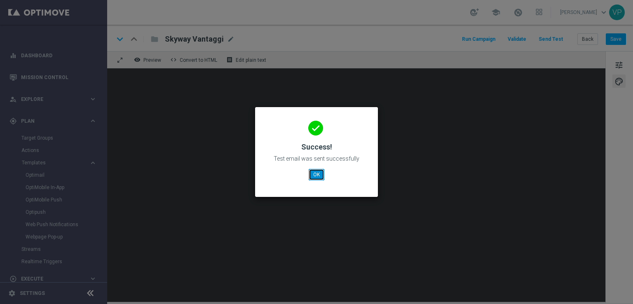
click at [318, 173] on button "OK" at bounding box center [316, 175] width 16 height 12
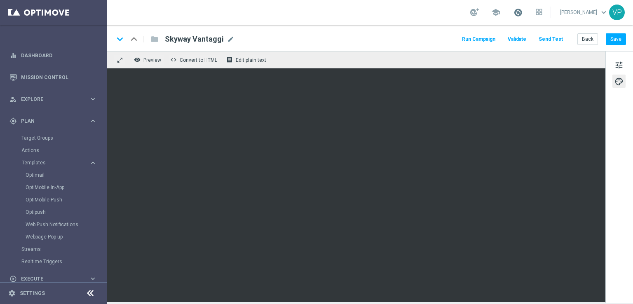
click at [519, 14] on span at bounding box center [517, 12] width 9 height 9
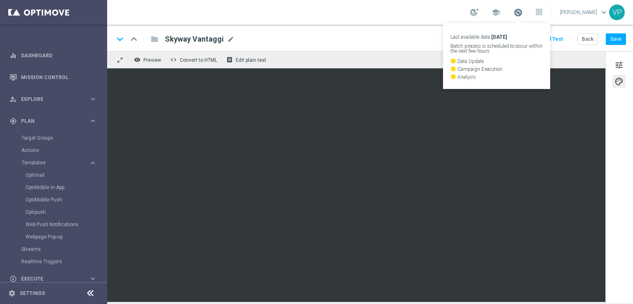
click at [519, 15] on span at bounding box center [517, 12] width 9 height 9
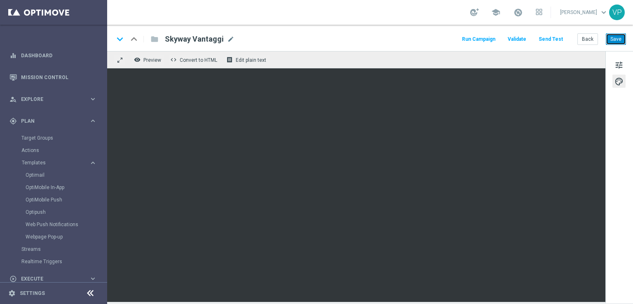
click at [614, 37] on button "Save" at bounding box center [615, 39] width 20 height 12
click at [615, 35] on button "Save" at bounding box center [615, 39] width 20 height 12
click at [610, 38] on button "Save" at bounding box center [615, 39] width 20 height 12
click at [614, 37] on button "Save" at bounding box center [615, 39] width 20 height 12
click at [36, 137] on link "Target Groups" at bounding box center [53, 138] width 64 height 7
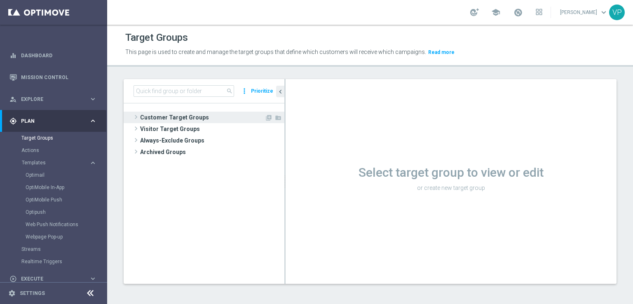
click at [179, 113] on span "Customer Target Groups" at bounding box center [202, 118] width 124 height 12
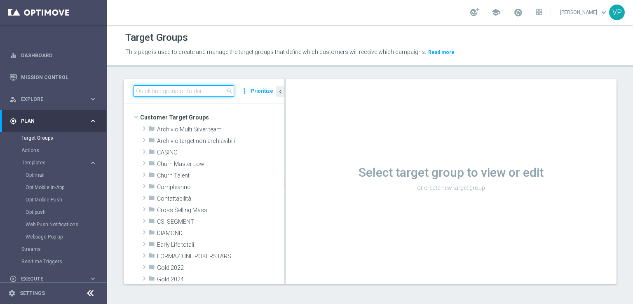
click at [208, 94] on input at bounding box center [183, 91] width 100 height 12
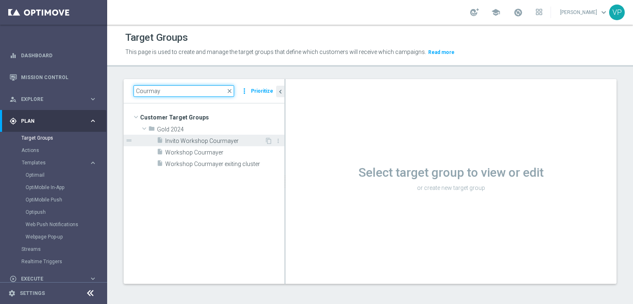
type input "Courmay"
click at [229, 138] on span "Invito Workshop Courmayer" at bounding box center [214, 141] width 99 height 7
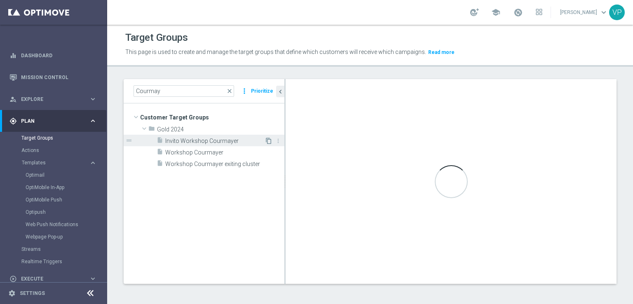
click at [270, 140] on icon "content_copy" at bounding box center [268, 141] width 7 height 7
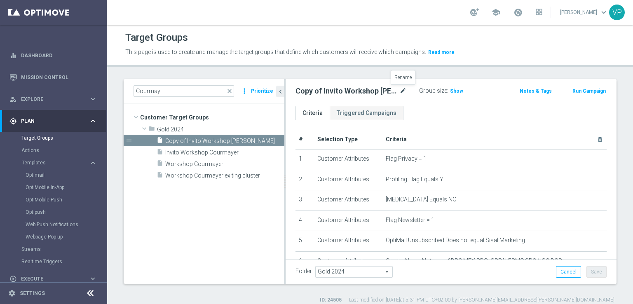
click at [402, 91] on icon "mode_edit" at bounding box center [402, 91] width 7 height 10
click at [329, 92] on input "Copy of Invito Workshop [PERSON_NAME]" at bounding box center [350, 92] width 111 height 12
drag, startPoint x: 332, startPoint y: 92, endPoint x: 245, endPoint y: 92, distance: 86.5
click at [245, 92] on as-split "Courmay close more_vert Prioritize Customer Target Groups library_add create_ne…" at bounding box center [370, 181] width 493 height 205
click at [373, 91] on input "Vantaggi Workshop Courmayer" at bounding box center [350, 92] width 111 height 12
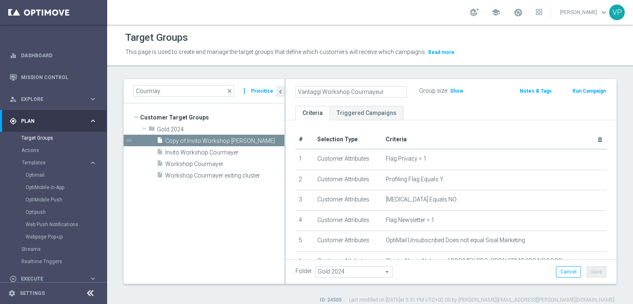
type input "Vantaggi Workshop Courmayeur"
click at [589, 273] on button "Save" at bounding box center [596, 272] width 20 height 12
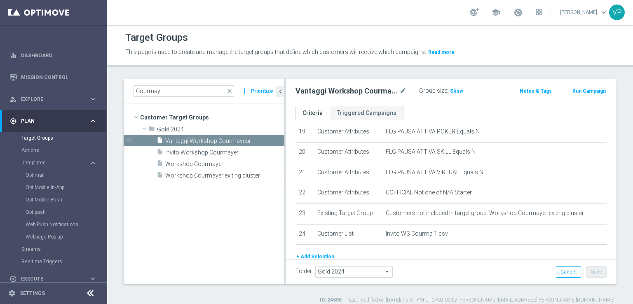
scroll to position [432, 0]
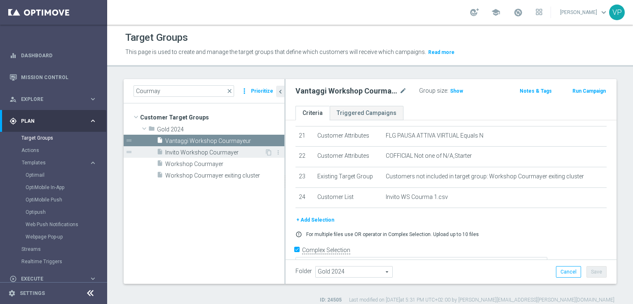
click at [222, 154] on span "Invito Workshop Courmayer" at bounding box center [214, 152] width 99 height 7
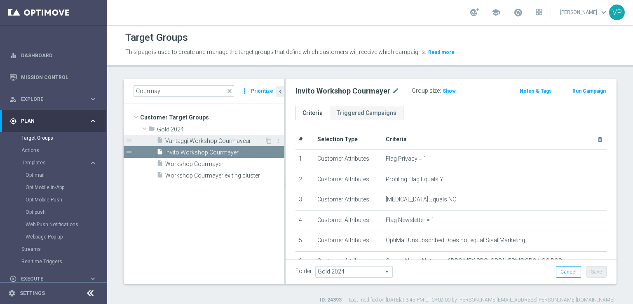
click at [205, 141] on span "Vantaggi Workshop Courmayeur" at bounding box center [214, 141] width 99 height 7
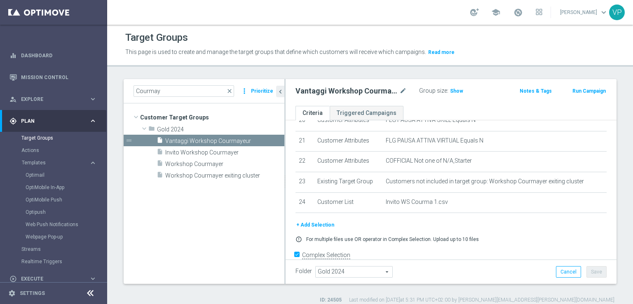
scroll to position [432, 0]
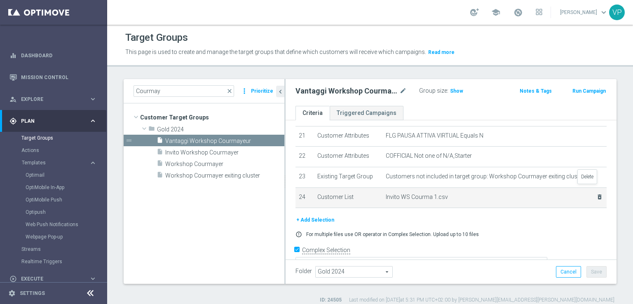
click at [596, 194] on icon "delete_forever" at bounding box center [599, 197] width 7 height 7
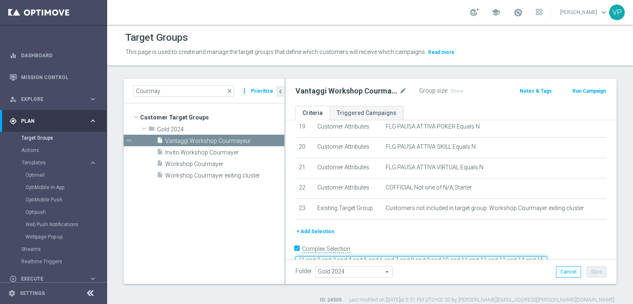
scroll to position [7, 0]
click at [315, 227] on button "+ Add Selection" at bounding box center [315, 231] width 40 height 9
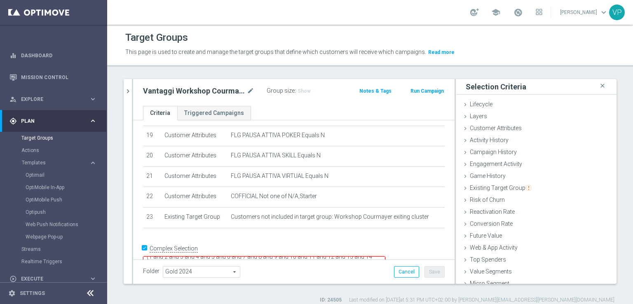
scroll to position [18, 0]
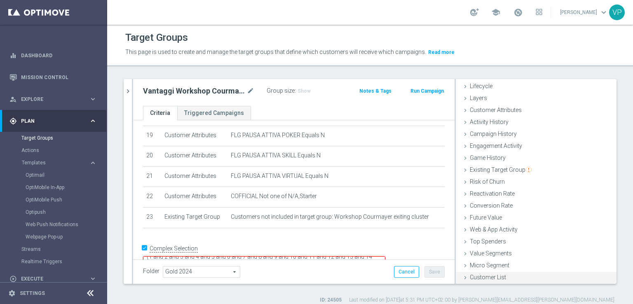
click at [499, 272] on div "Customer List done" at bounding box center [536, 278] width 161 height 12
click at [462, 280] on icon at bounding box center [465, 277] width 7 height 7
click at [500, 281] on div "Customer List done" at bounding box center [536, 278] width 161 height 12
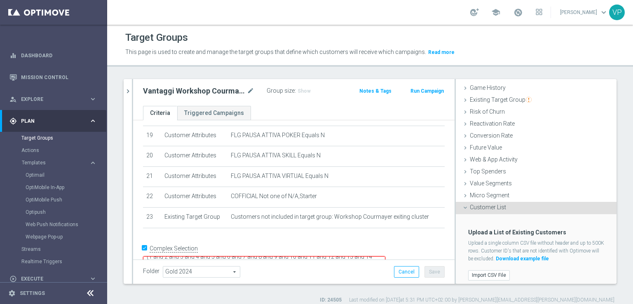
click at [610, 235] on div "Selection Criteria close Lifecycle done Cancel Add Layers done Cancel Add done …" at bounding box center [536, 181] width 161 height 205
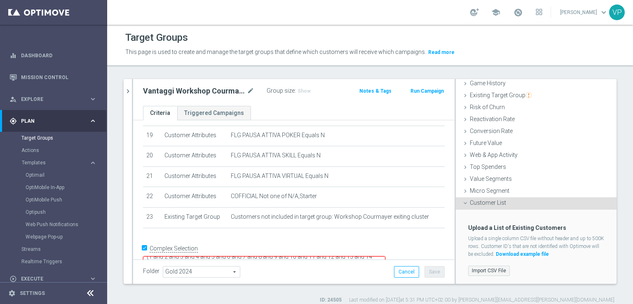
click at [481, 274] on label "Import CSV File" at bounding box center [489, 271] width 42 height 10
click at [0, 0] on input "Import CSV File" at bounding box center [0, 0] width 0 height 0
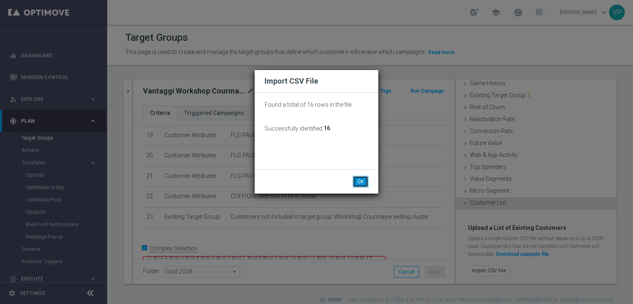
click at [366, 184] on button "OK" at bounding box center [361, 182] width 16 height 12
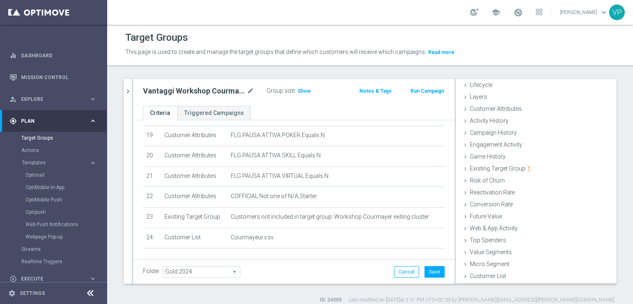
scroll to position [18, 0]
click at [307, 91] on div "Group size : Show" at bounding box center [305, 90] width 79 height 10
click at [425, 269] on button "Save" at bounding box center [434, 272] width 20 height 12
click at [301, 90] on span "Show" at bounding box center [303, 91] width 13 height 6
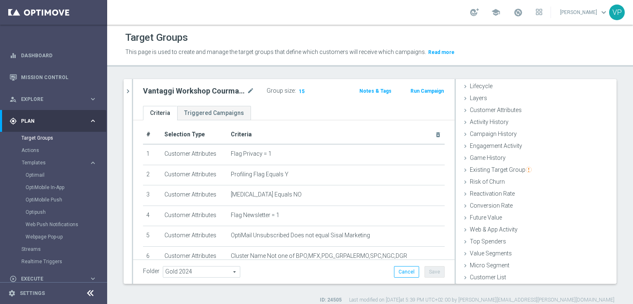
scroll to position [0, 0]
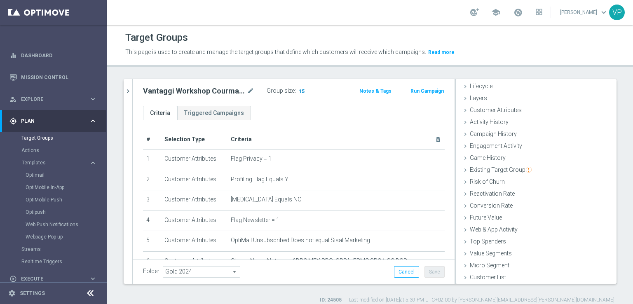
click at [301, 91] on span "15" at bounding box center [301, 92] width 7 height 8
click at [214, 92] on h2 "Vantaggi Workshop Courmayeur" at bounding box center [194, 91] width 102 height 10
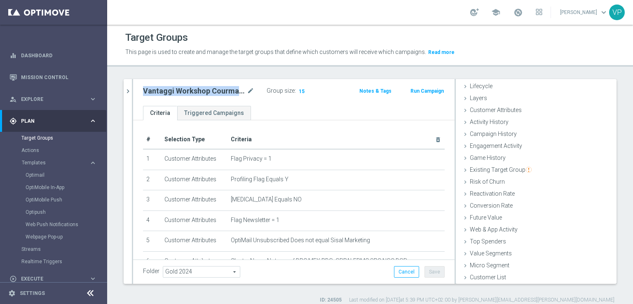
copy div "Vantaggi Workshop Courmayeur"
click at [42, 172] on link "Optimail" at bounding box center [56, 175] width 60 height 7
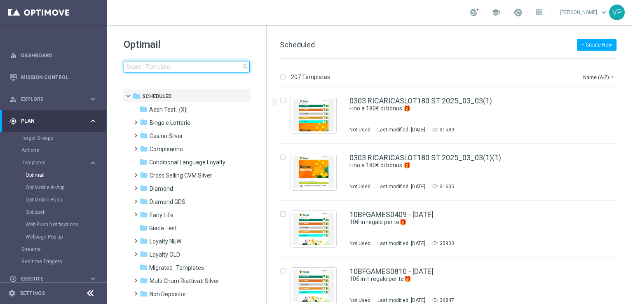
click at [199, 71] on input at bounding box center [187, 67] width 126 height 12
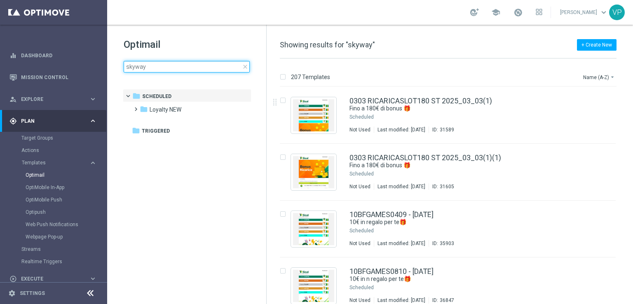
type input "skyway"
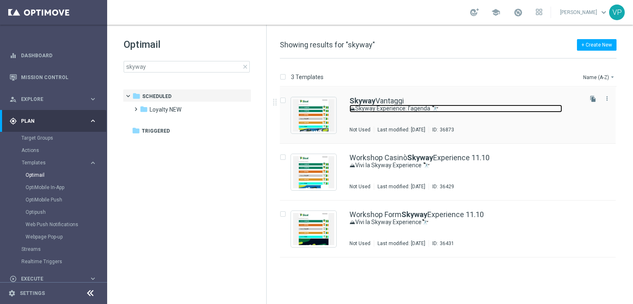
click at [490, 110] on link "⛰Skyway Experience: l’agenda 🔭" at bounding box center [455, 109] width 213 height 8
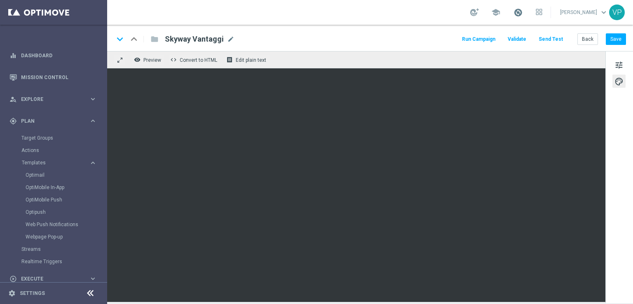
click at [522, 15] on span at bounding box center [517, 12] width 9 height 9
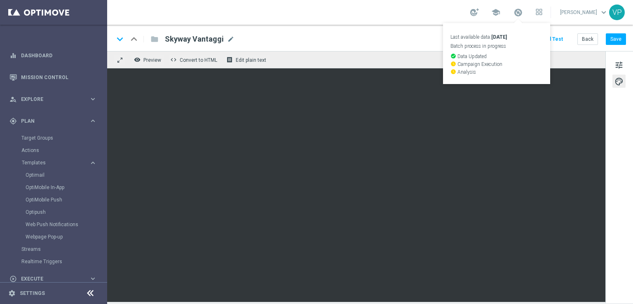
click at [568, 53] on div "remove_red_eye Preview code Convert to HTML receipt Edit plain text" at bounding box center [356, 59] width 498 height 17
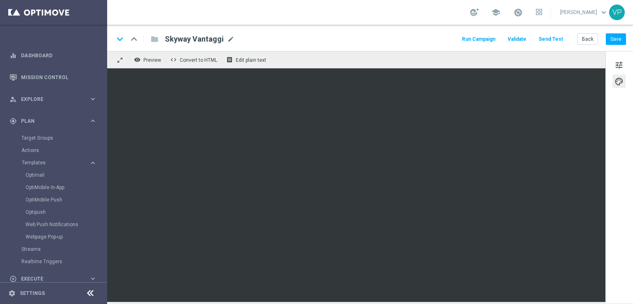
click at [495, 42] on button "Run Campaign" at bounding box center [478, 39] width 36 height 11
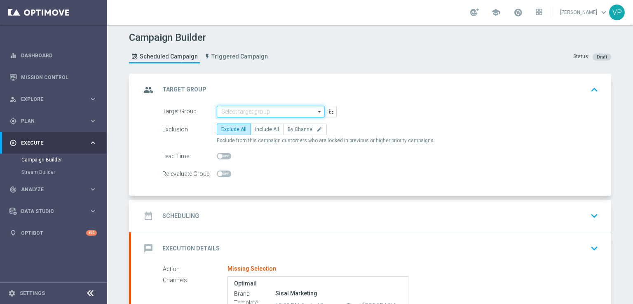
click at [290, 109] on input at bounding box center [270, 112] width 107 height 12
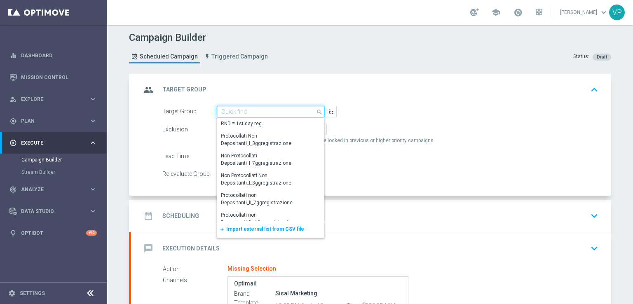
paste input "Vantaggi Workshop Courmayeur"
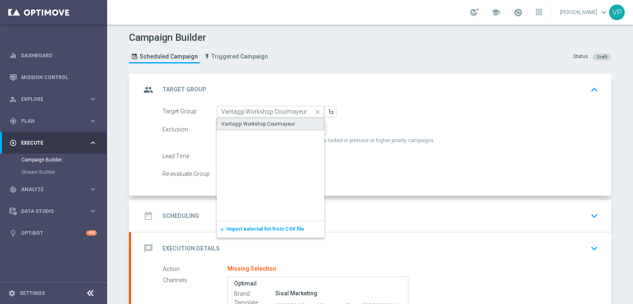
click at [283, 123] on div "Vantaggi Workshop Courmayeur" at bounding box center [258, 123] width 74 height 7
type input "Vantaggi Workshop Courmayeur"
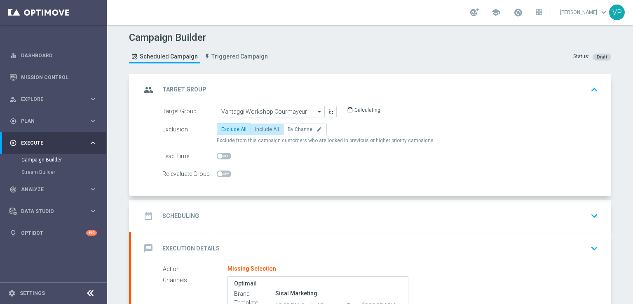
click at [258, 125] on label "Include All" at bounding box center [266, 130] width 33 height 12
click at [258, 128] on input "Include All" at bounding box center [257, 130] width 5 height 5
radio input "true"
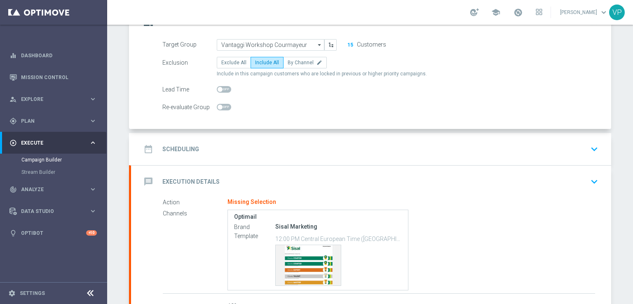
click at [225, 151] on div "date_range Scheduling keyboard_arrow_down" at bounding box center [371, 149] width 460 height 16
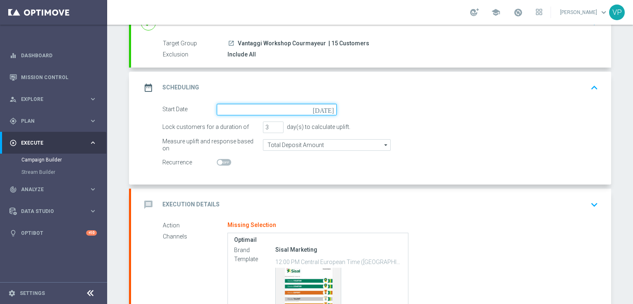
click at [244, 110] on input at bounding box center [277, 110] width 120 height 12
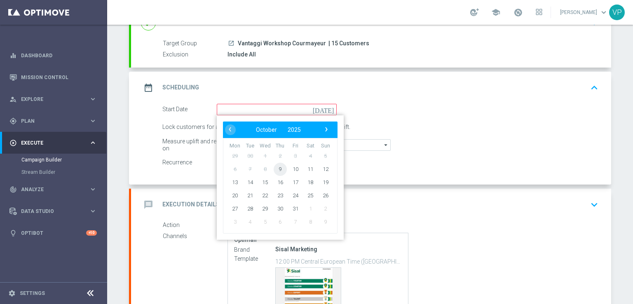
click at [273, 165] on span "9" at bounding box center [279, 168] width 13 height 13
type input "[DATE]"
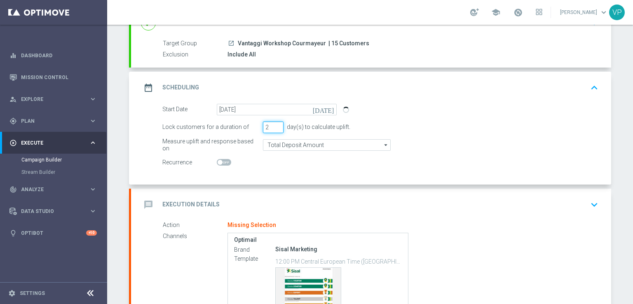
click at [276, 129] on input "2" at bounding box center [273, 127] width 21 height 12
click at [276, 128] on input "1" at bounding box center [273, 127] width 21 height 12
click at [276, 128] on input "0" at bounding box center [273, 127] width 21 height 12
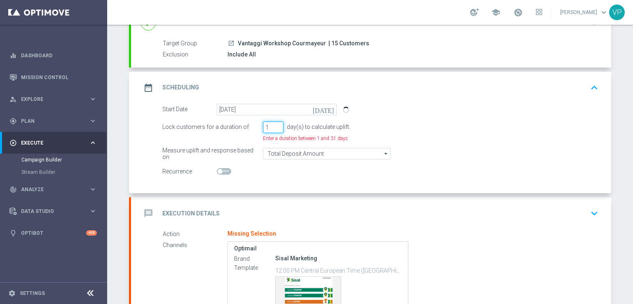
type input "1"
click at [274, 124] on input "1" at bounding box center [273, 127] width 21 height 12
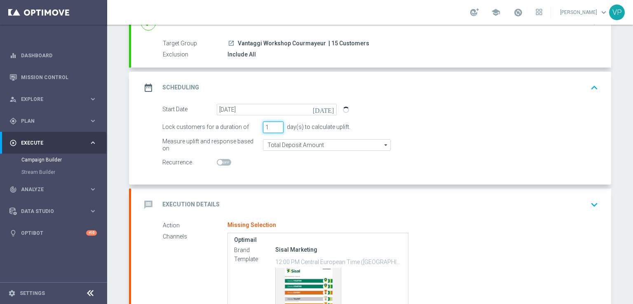
scroll to position [148, 0]
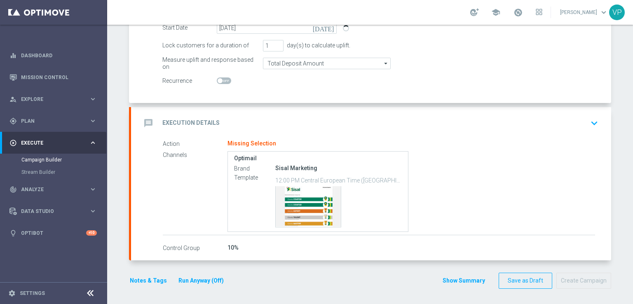
click at [591, 120] on icon "keyboard_arrow_down" at bounding box center [594, 123] width 12 height 12
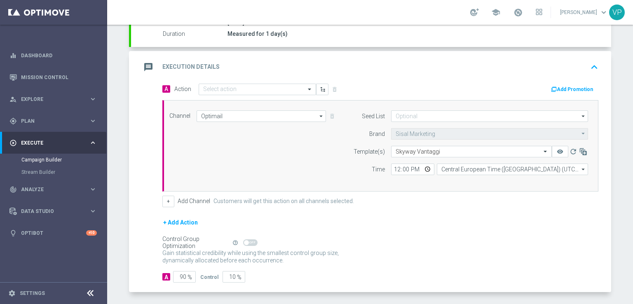
scroll to position [139, 0]
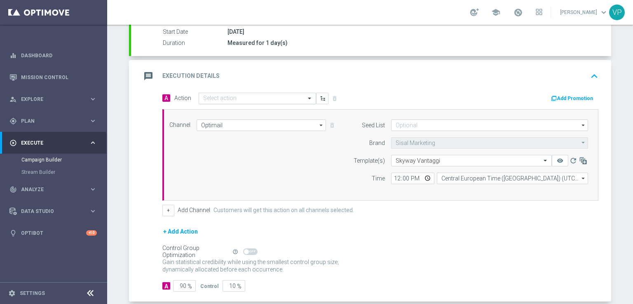
click at [258, 95] on input "text" at bounding box center [249, 98] width 92 height 7
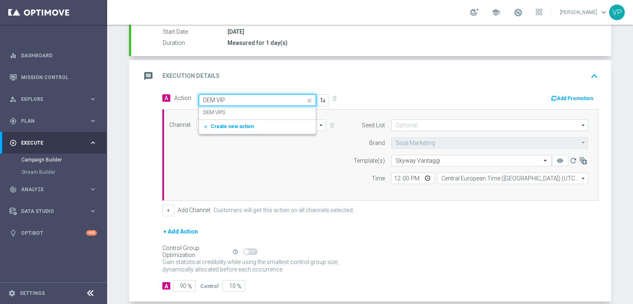
type input "DEM VIPS"
click at [259, 114] on div "DEM VIPS edit" at bounding box center [257, 113] width 108 height 14
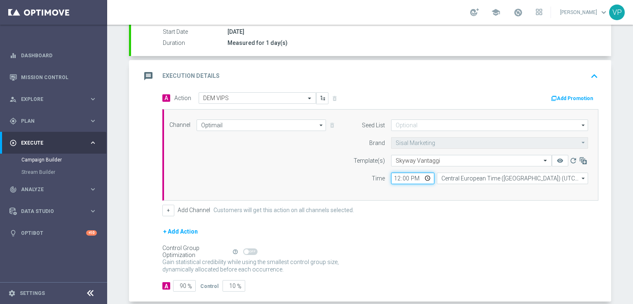
click at [425, 176] on input "12:00" at bounding box center [412, 179] width 43 height 12
type input "18:00"
click at [514, 247] on div "Control Group Optimization Self Optimizing Campaign help_outline" at bounding box center [380, 251] width 436 height 9
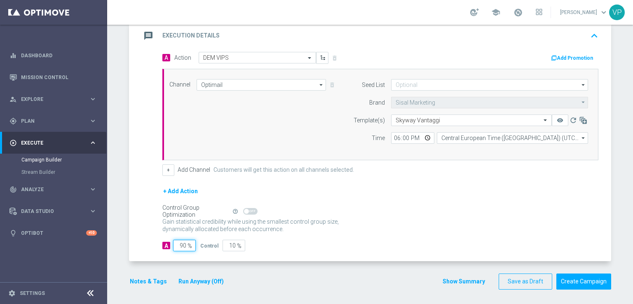
click at [181, 243] on input "90" at bounding box center [184, 246] width 23 height 12
type input "10"
type input "90"
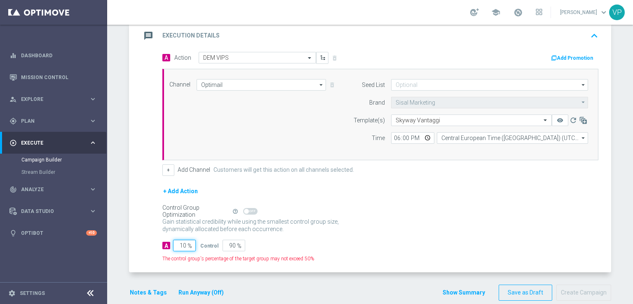
type input "100"
type input "0"
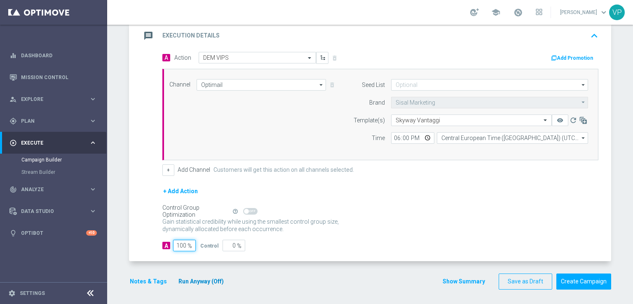
type input "100"
click at [187, 284] on button "Run Anyway (Off)" at bounding box center [201, 281] width 47 height 10
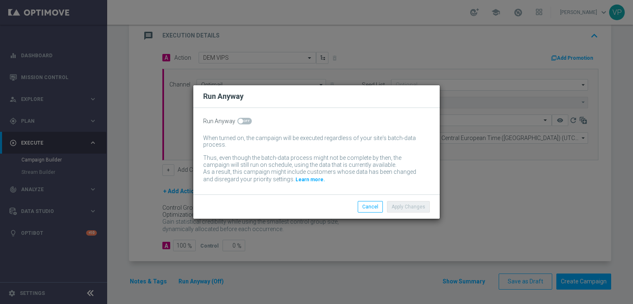
click at [243, 119] on span at bounding box center [244, 121] width 14 height 7
click at [243, 119] on input "checkbox" at bounding box center [244, 121] width 14 height 7
checkbox input "true"
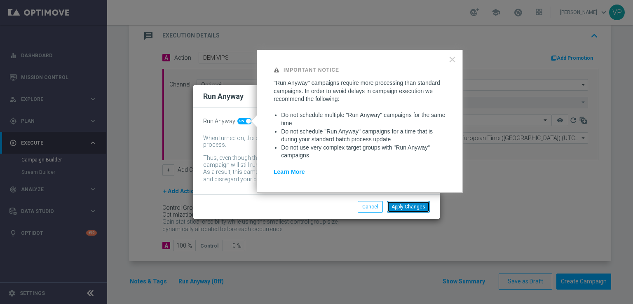
click at [416, 210] on button "Apply Changes" at bounding box center [408, 207] width 43 height 12
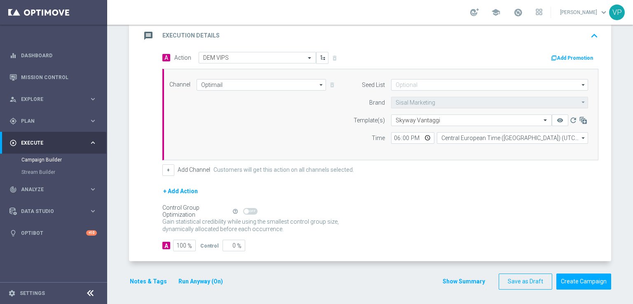
click at [152, 280] on button "Notes & Tags" at bounding box center [148, 281] width 39 height 10
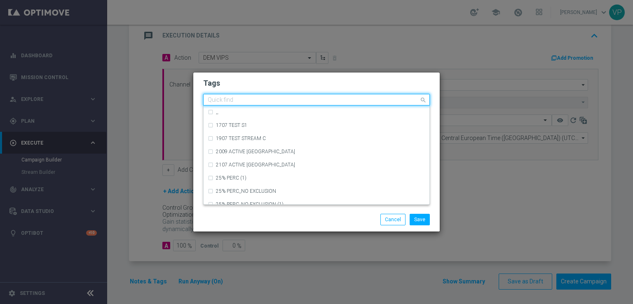
click at [269, 98] on input "text" at bounding box center [313, 100] width 211 height 7
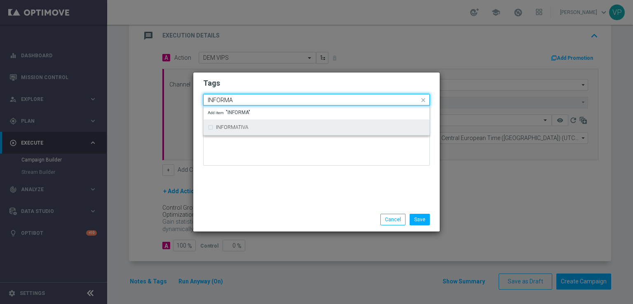
click at [270, 132] on div "INFORMATIVA" at bounding box center [316, 127] width 217 height 13
type input "INFORMA"
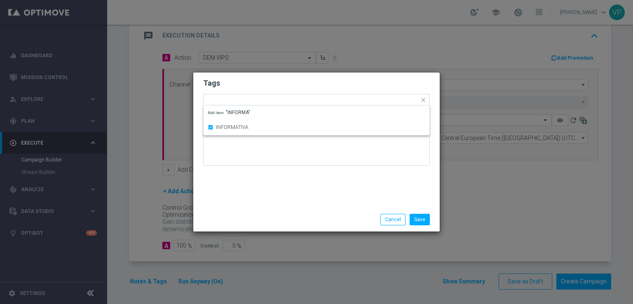
click at [271, 167] on div at bounding box center [316, 148] width 227 height 48
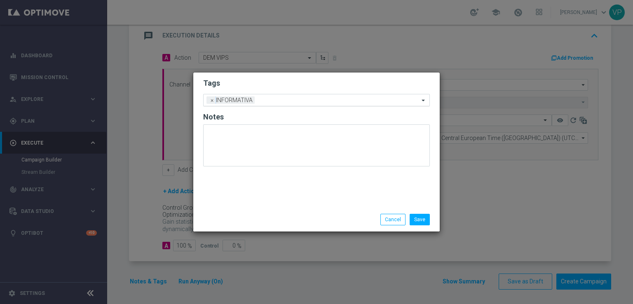
click at [294, 100] on input "text" at bounding box center [338, 100] width 161 height 7
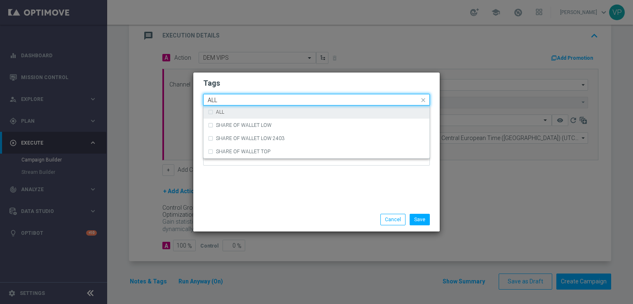
click at [297, 113] on div "ALL" at bounding box center [320, 112] width 209 height 5
type input "ALL"
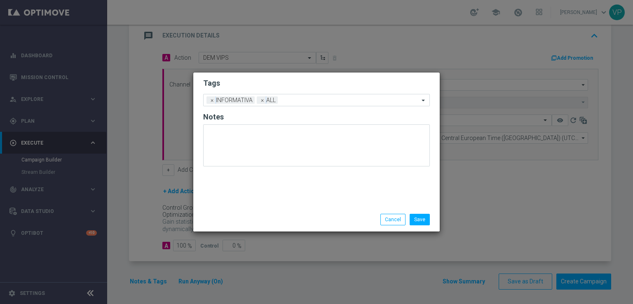
click at [285, 189] on div "Tags Add a new tag × INFORMATIVA × ALL Notes" at bounding box center [316, 139] width 246 height 135
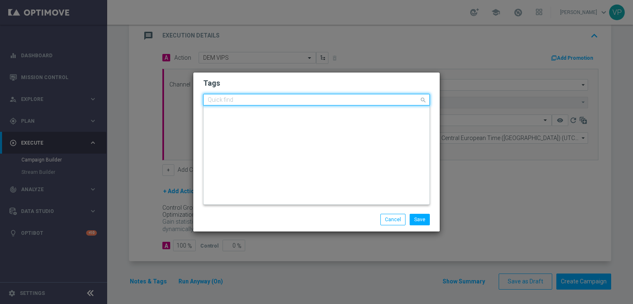
click at [313, 98] on input "text" at bounding box center [313, 100] width 211 height 7
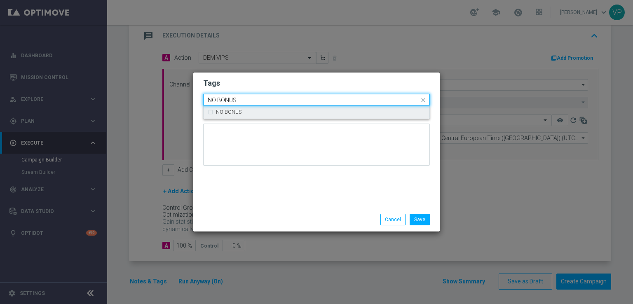
click at [313, 114] on div "NO BONUS" at bounding box center [320, 112] width 209 height 5
type input "NO BONUS"
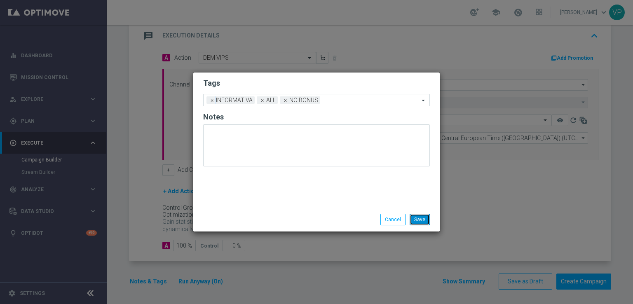
click at [426, 220] on button "Save" at bounding box center [419, 220] width 20 height 12
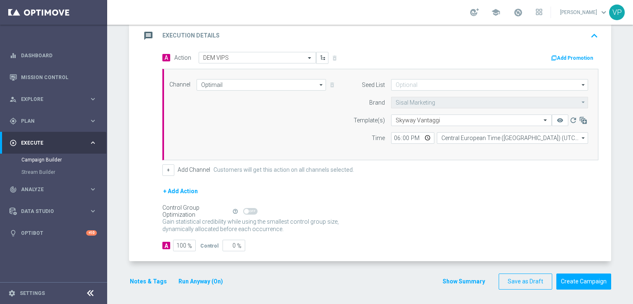
click at [489, 216] on div "Gain statistical credibility while using the smallest control group size, dynam…" at bounding box center [380, 226] width 436 height 20
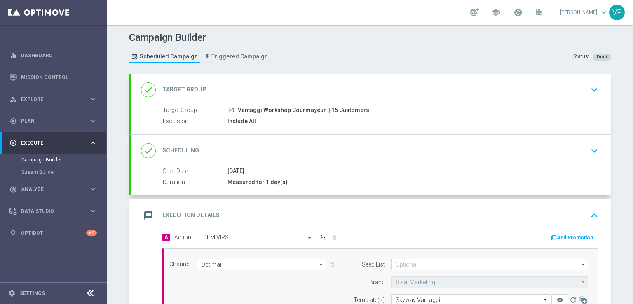
scroll to position [180, 0]
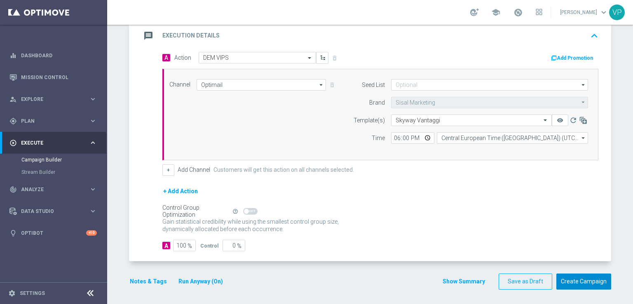
click at [581, 279] on button "Create Campaign" at bounding box center [583, 281] width 55 height 16
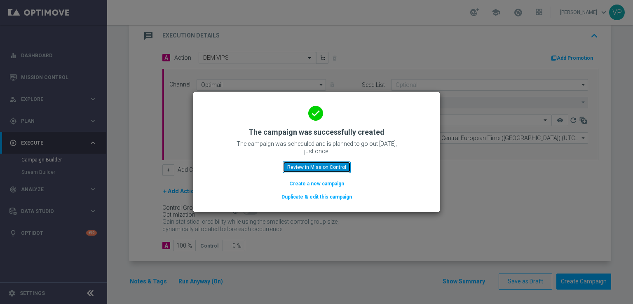
click at [328, 163] on button "Review in Mission Control" at bounding box center [317, 167] width 68 height 12
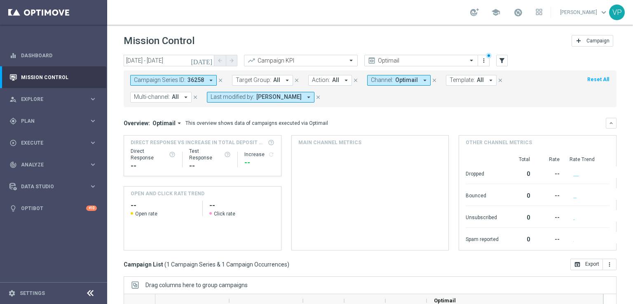
scroll to position [124, 0]
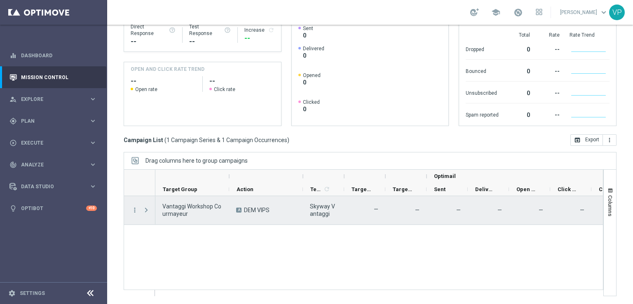
click at [143, 208] on span "Press SPACE to select this row." at bounding box center [146, 210] width 7 height 7
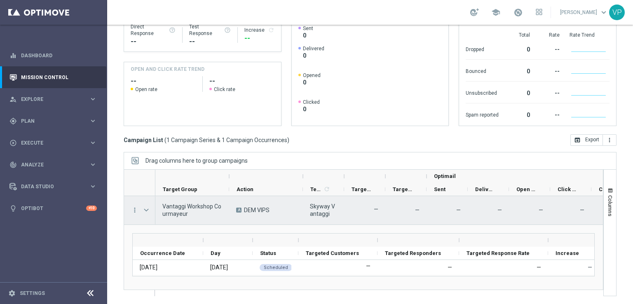
click at [323, 210] on span "Skyway Vantaggi" at bounding box center [323, 210] width 27 height 15
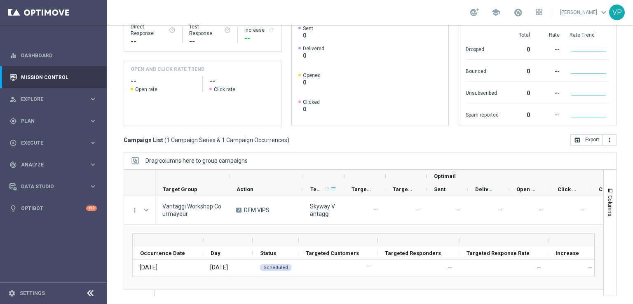
click at [331, 188] on span at bounding box center [333, 189] width 7 height 7
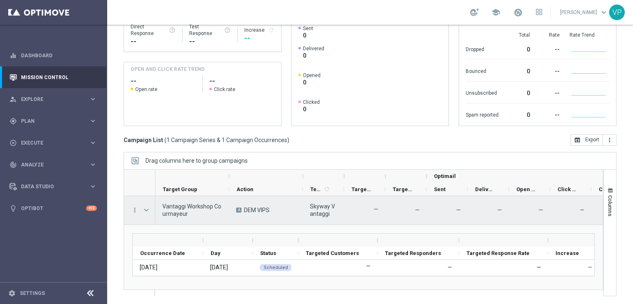
click at [305, 196] on div "Skyway Vantaggi" at bounding box center [323, 210] width 41 height 28
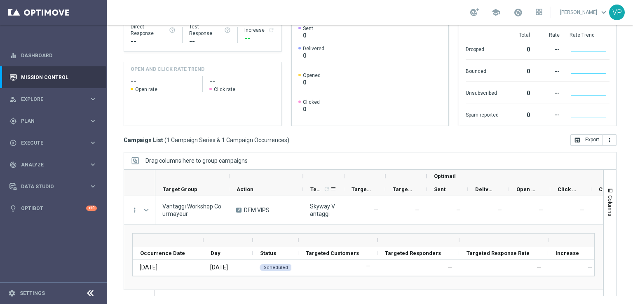
click at [324, 189] on icon "refresh" at bounding box center [326, 189] width 7 height 7
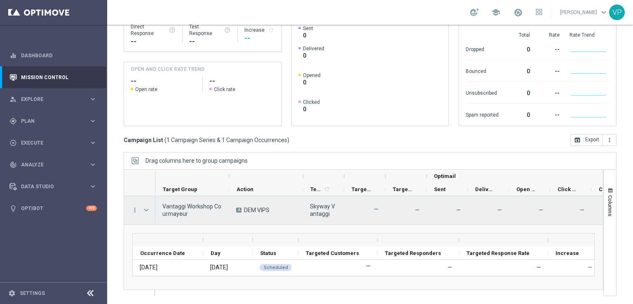
click at [317, 198] on div "Skyway Vantaggi" at bounding box center [323, 210] width 41 height 28
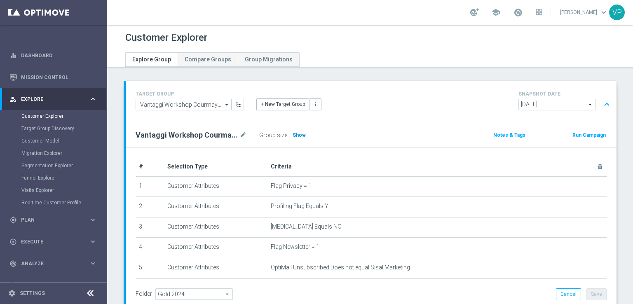
click at [299, 137] on span "Show" at bounding box center [298, 135] width 13 height 6
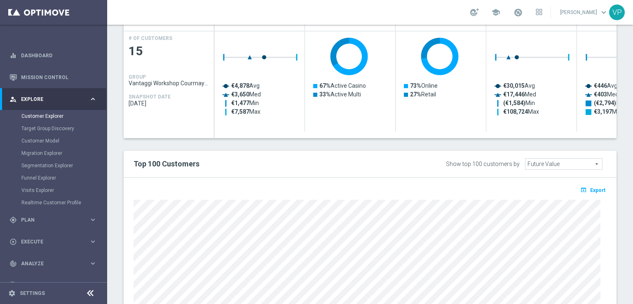
scroll to position [472, 0]
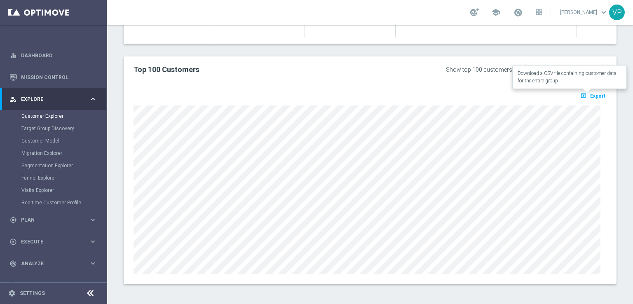
click at [590, 93] on span "Export" at bounding box center [597, 96] width 15 height 6
click at [46, 216] on div "gps_fixed Plan" at bounding box center [48, 219] width 79 height 7
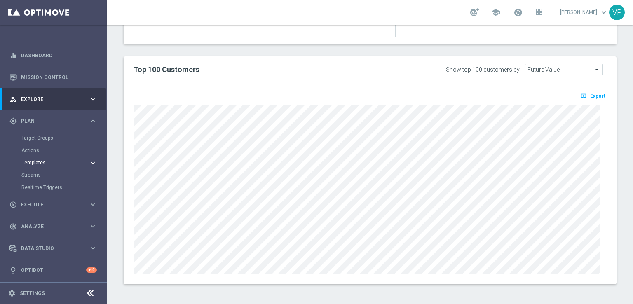
click at [39, 160] on span "Templates" at bounding box center [51, 162] width 59 height 5
click at [38, 175] on link "Optimail" at bounding box center [56, 175] width 60 height 7
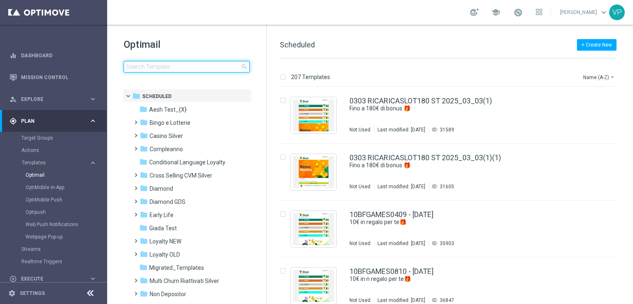
click at [157, 71] on input at bounding box center [187, 67] width 126 height 12
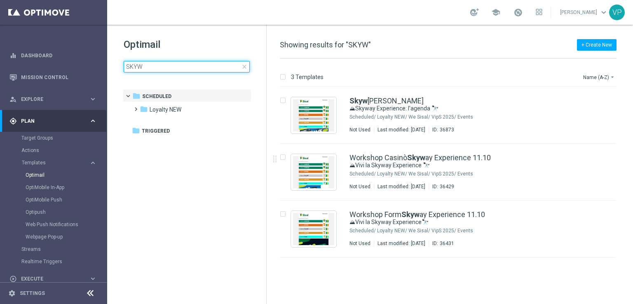
type input "SKYW"
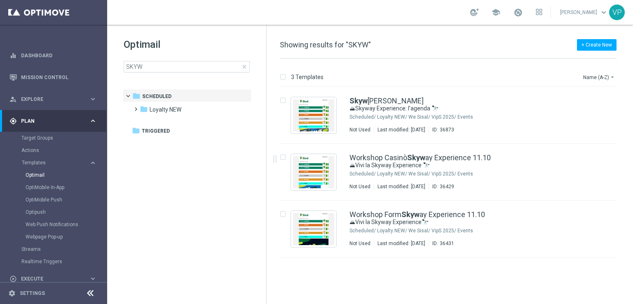
click at [171, 253] on tree-viewport "folder Scheduled more_vert folder Loyalty NEW more_vert" at bounding box center [194, 195] width 143 height 213
click at [523, 112] on div "Skyw ay Vantaggi ⛰Skyway Experience: l’agenda 🔭 Scheduled/ Loyalty NEW/ We Sisa…" at bounding box center [464, 115] width 231 height 36
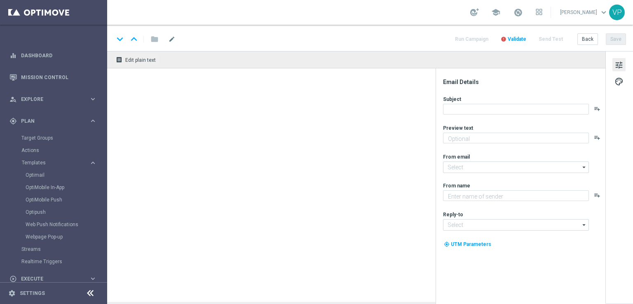
type textarea "Tutti gli orari e le attività [PERSON_NAME] 11 ottobre"
type input "[EMAIL_ADDRESS][DOMAIN_NAME]"
type textarea "Sisal"
type input "[EMAIL_ADDRESS][DOMAIN_NAME]"
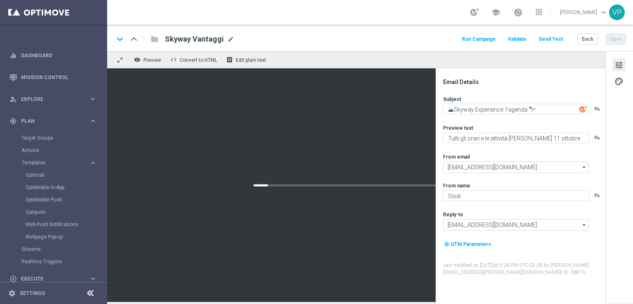
click at [620, 68] on span "tune" at bounding box center [618, 65] width 9 height 11
click at [616, 67] on span "tune" at bounding box center [618, 65] width 9 height 11
click at [562, 37] on button "Send Test" at bounding box center [550, 39] width 27 height 11
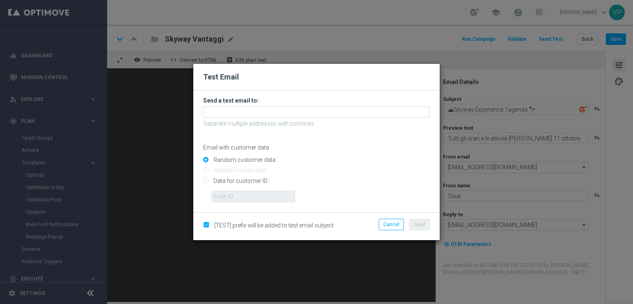
click at [226, 180] on input "Data for customer ID:" at bounding box center [316, 184] width 227 height 12
radio input "true"
click at [249, 196] on input "text" at bounding box center [253, 197] width 84 height 12
paste input "3743573"
type input "3743573"
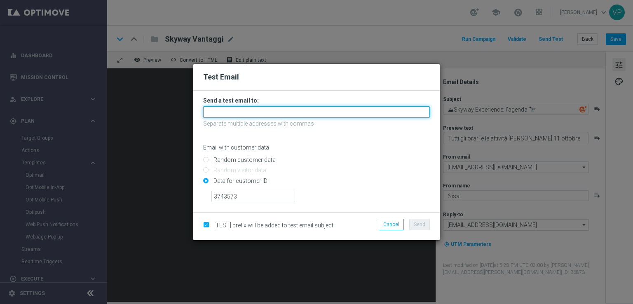
click at [246, 112] on input "text" at bounding box center [316, 112] width 227 height 12
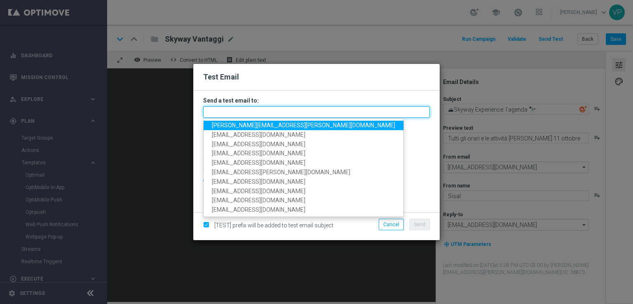
paste input "gianlucamaraboli@gmail.com"
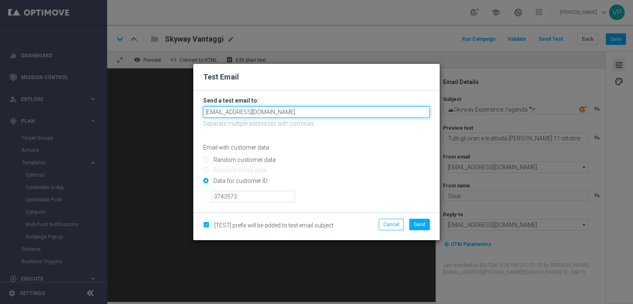
type input "gianlucamaraboli@gmail.com"
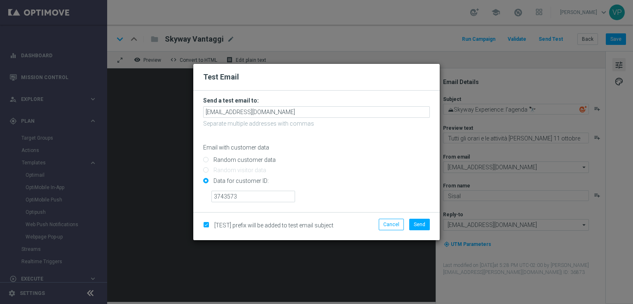
click at [335, 146] on p "Email with customer data" at bounding box center [316, 147] width 227 height 7
click at [211, 226] on label "[TEST] prefix will be added to test email subject" at bounding box center [272, 225] width 122 height 7
click at [206, 224] on input "checkbox" at bounding box center [205, 225] width 5 height 5
checkbox input "false"
click at [425, 225] on button "Send" at bounding box center [419, 225] width 21 height 12
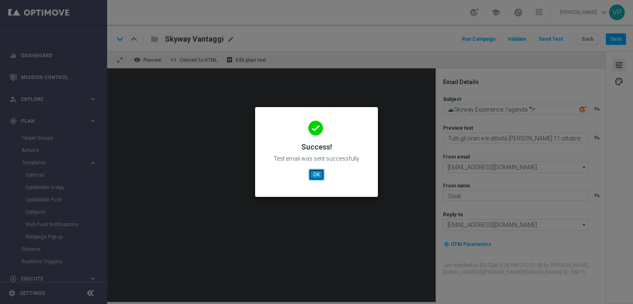
click at [315, 174] on button "OK" at bounding box center [316, 175] width 16 height 12
